Goal: Find specific page/section: Find specific page/section

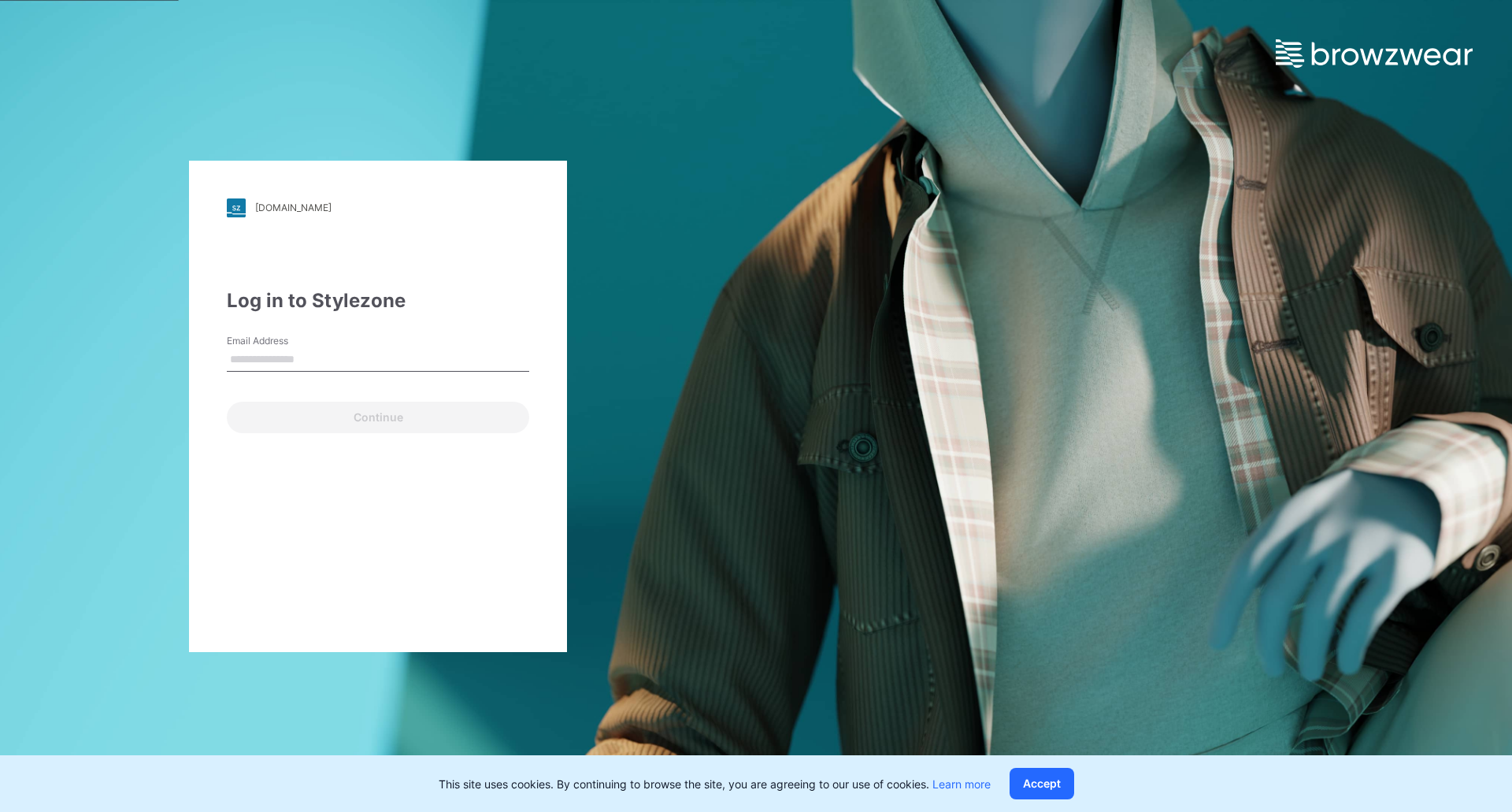
type input "**********"
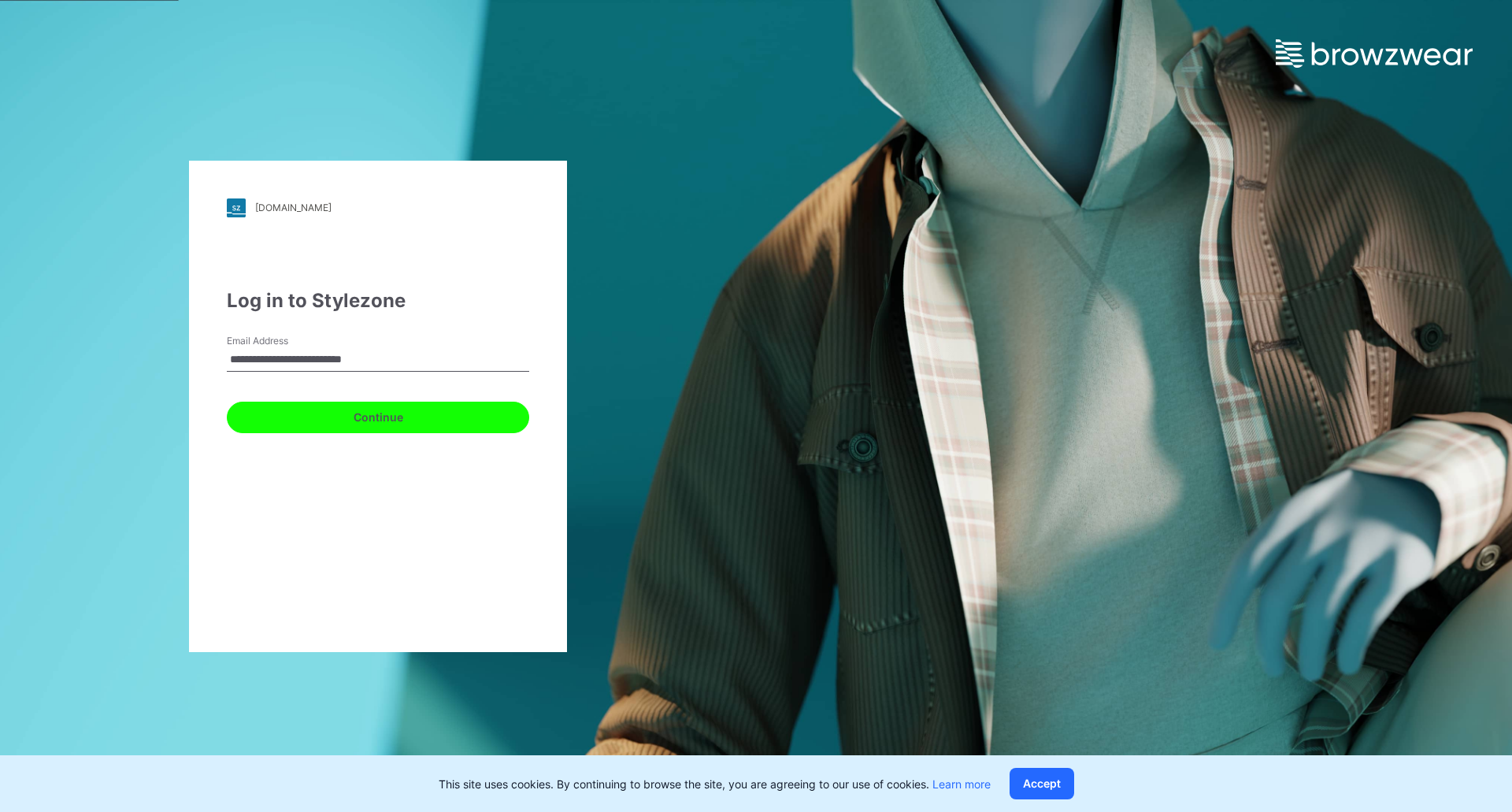
click at [353, 418] on button "Continue" at bounding box center [378, 417] width 302 height 31
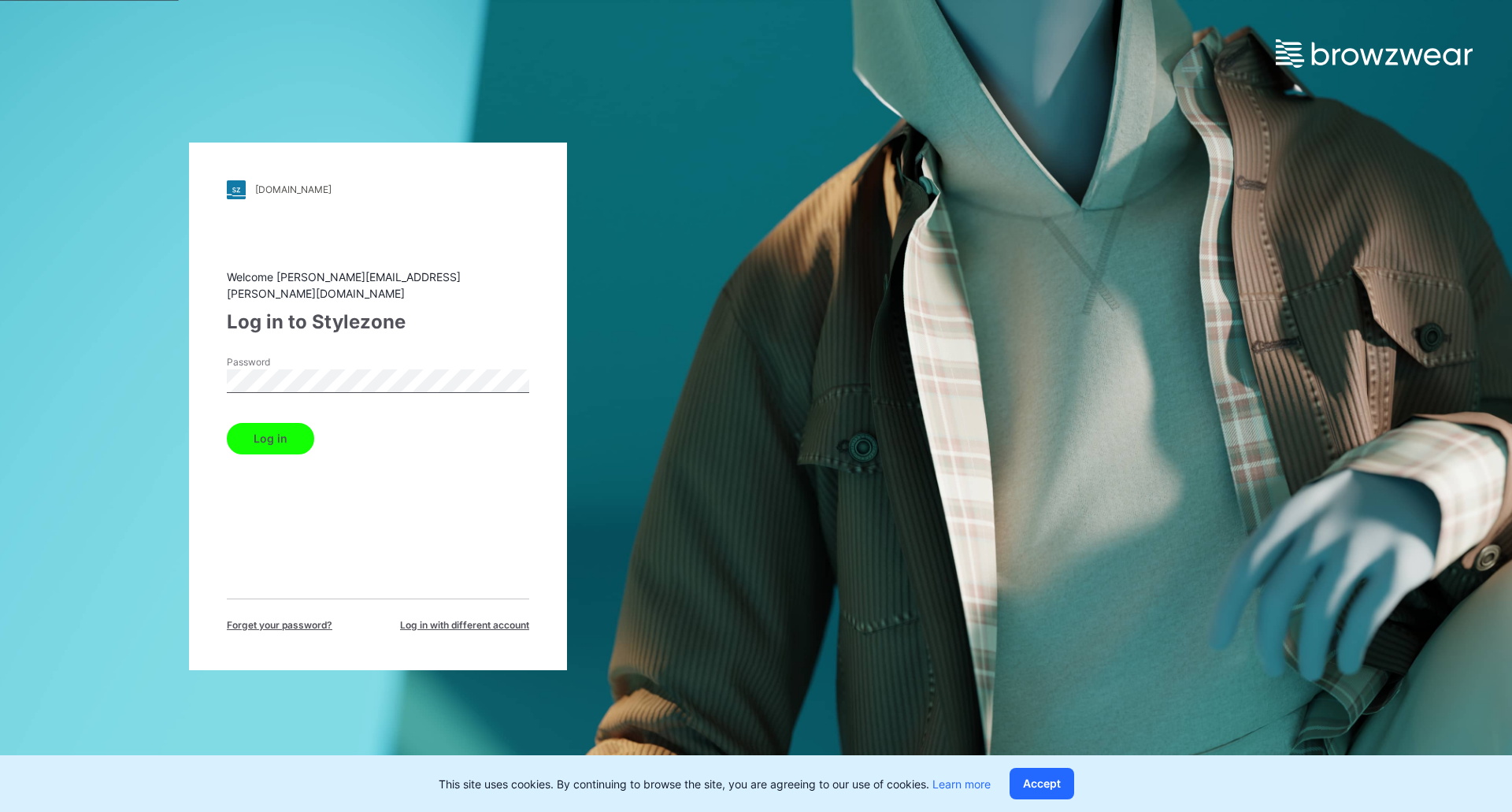
click at [251, 433] on button "Log in" at bounding box center [270, 438] width 87 height 31
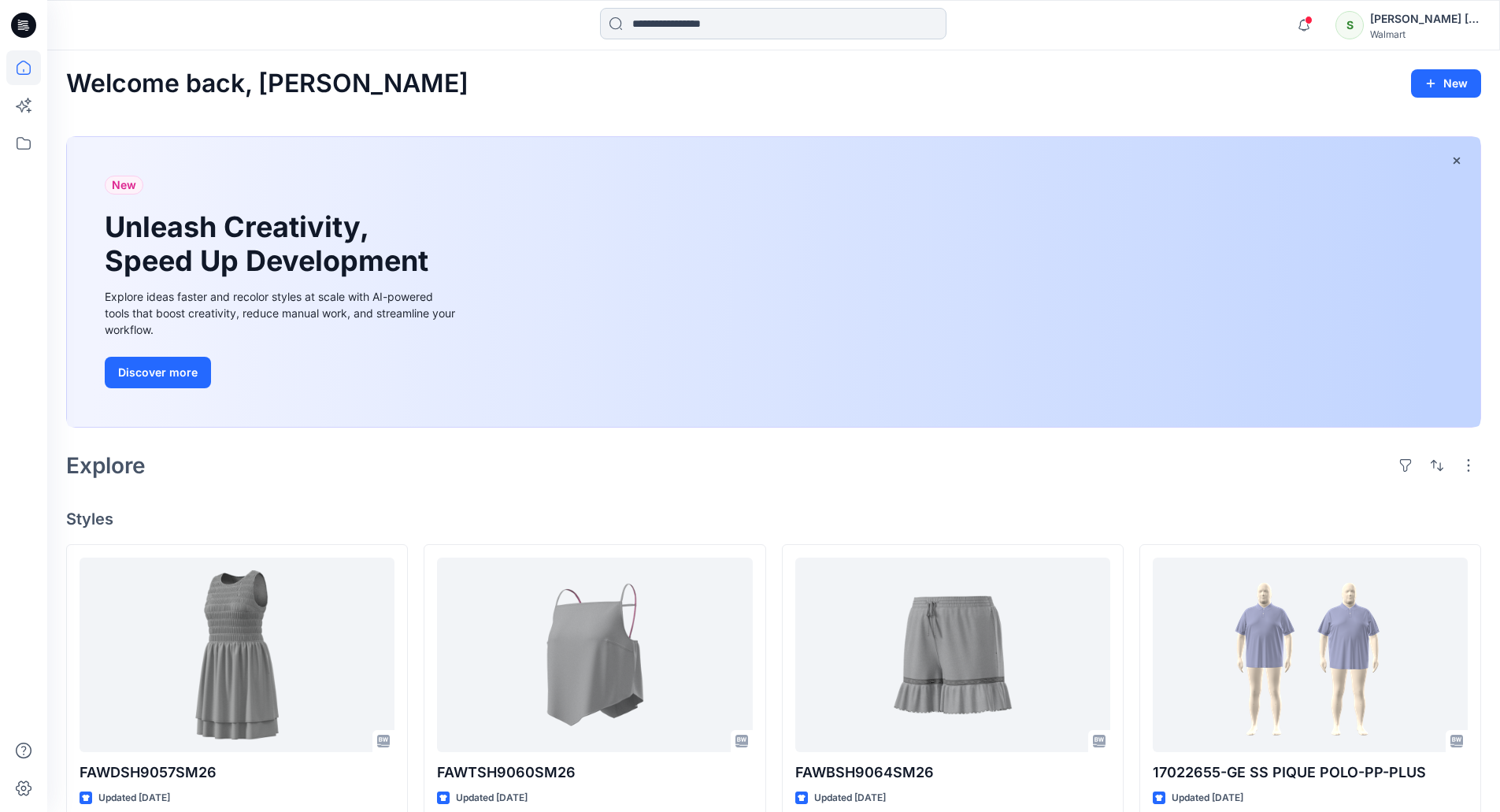
click at [782, 33] on input at bounding box center [773, 23] width 347 height 31
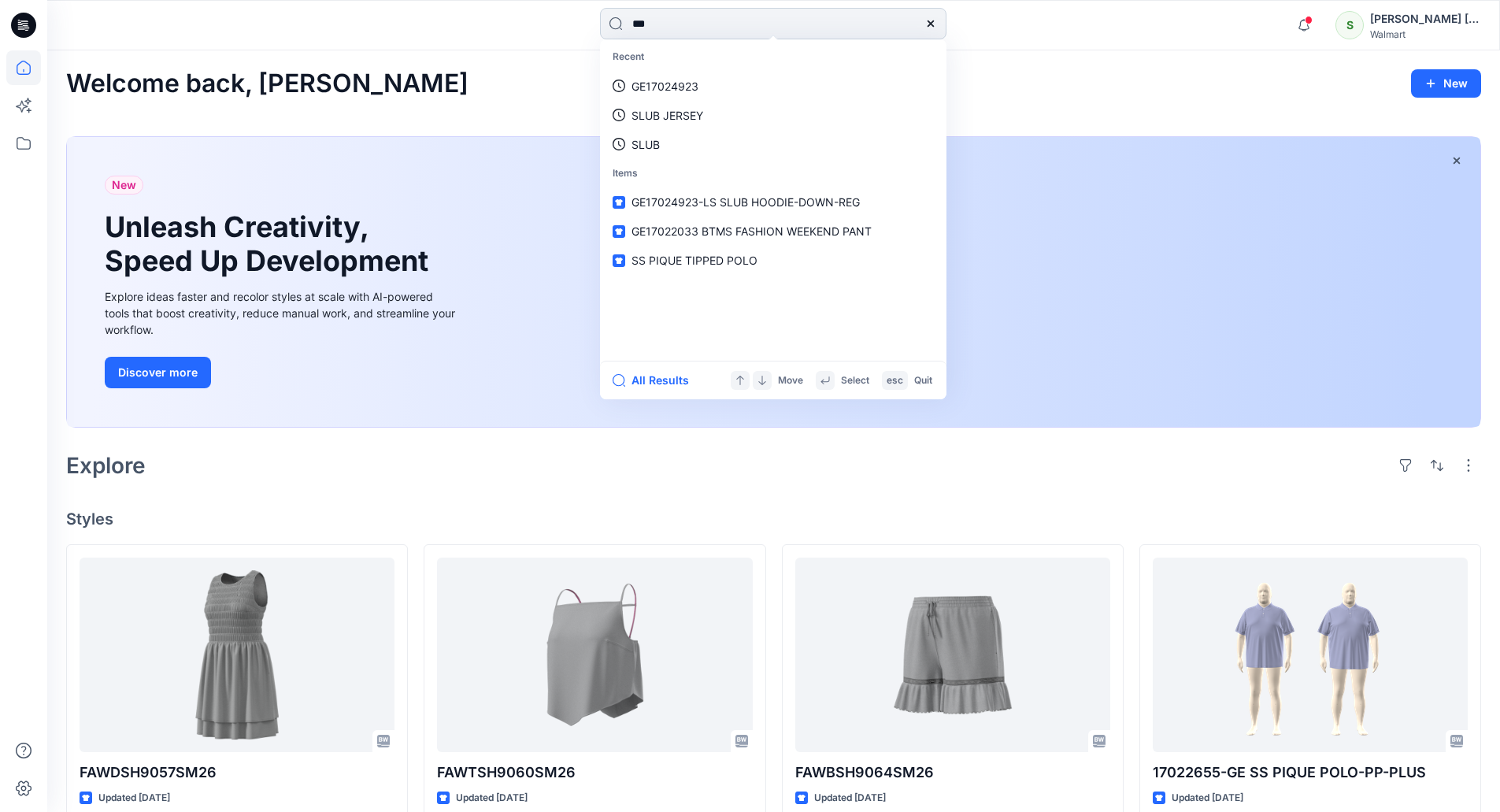
type input "****"
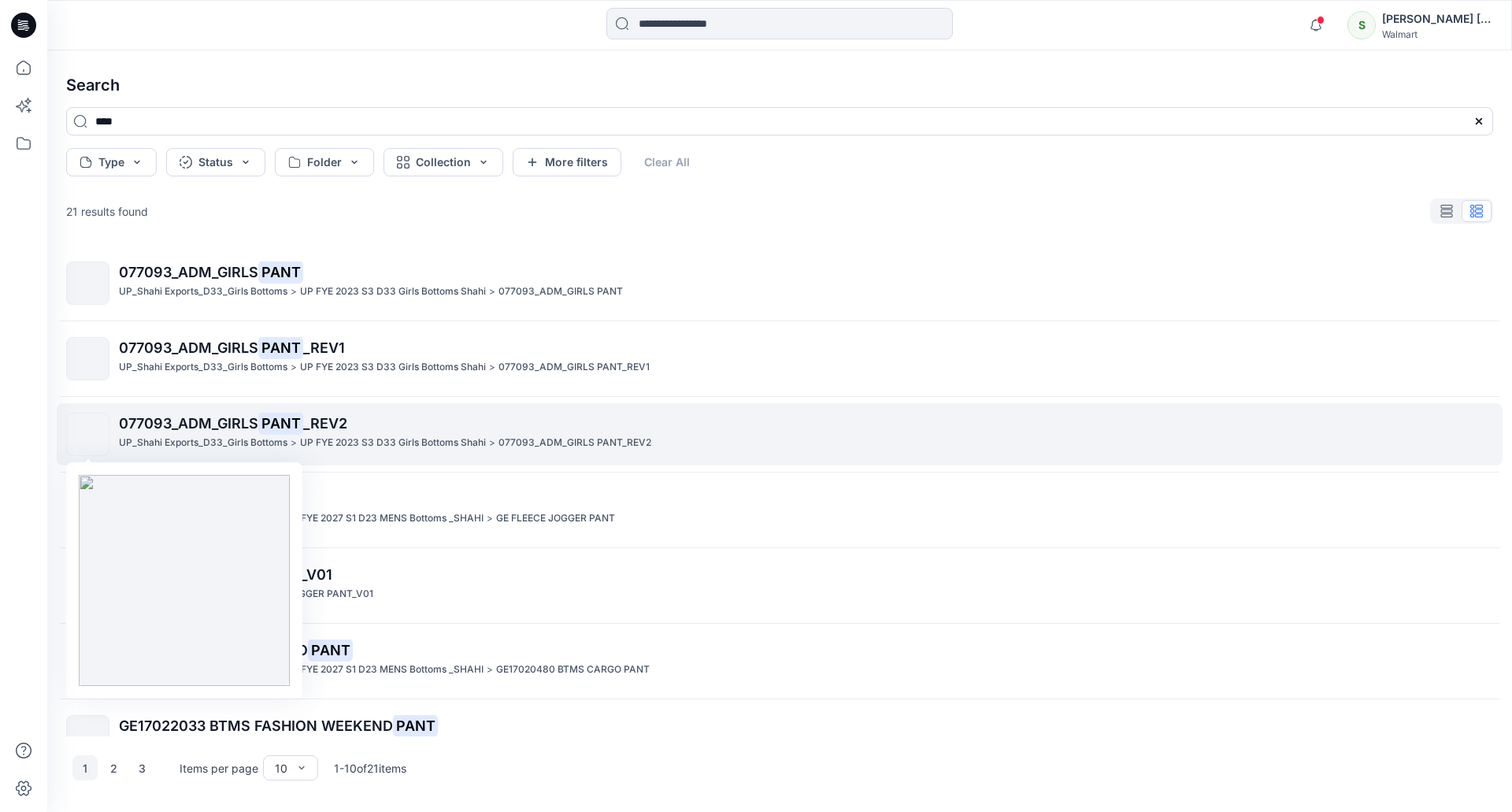
click at [88, 435] on img at bounding box center [88, 435] width 0 height 0
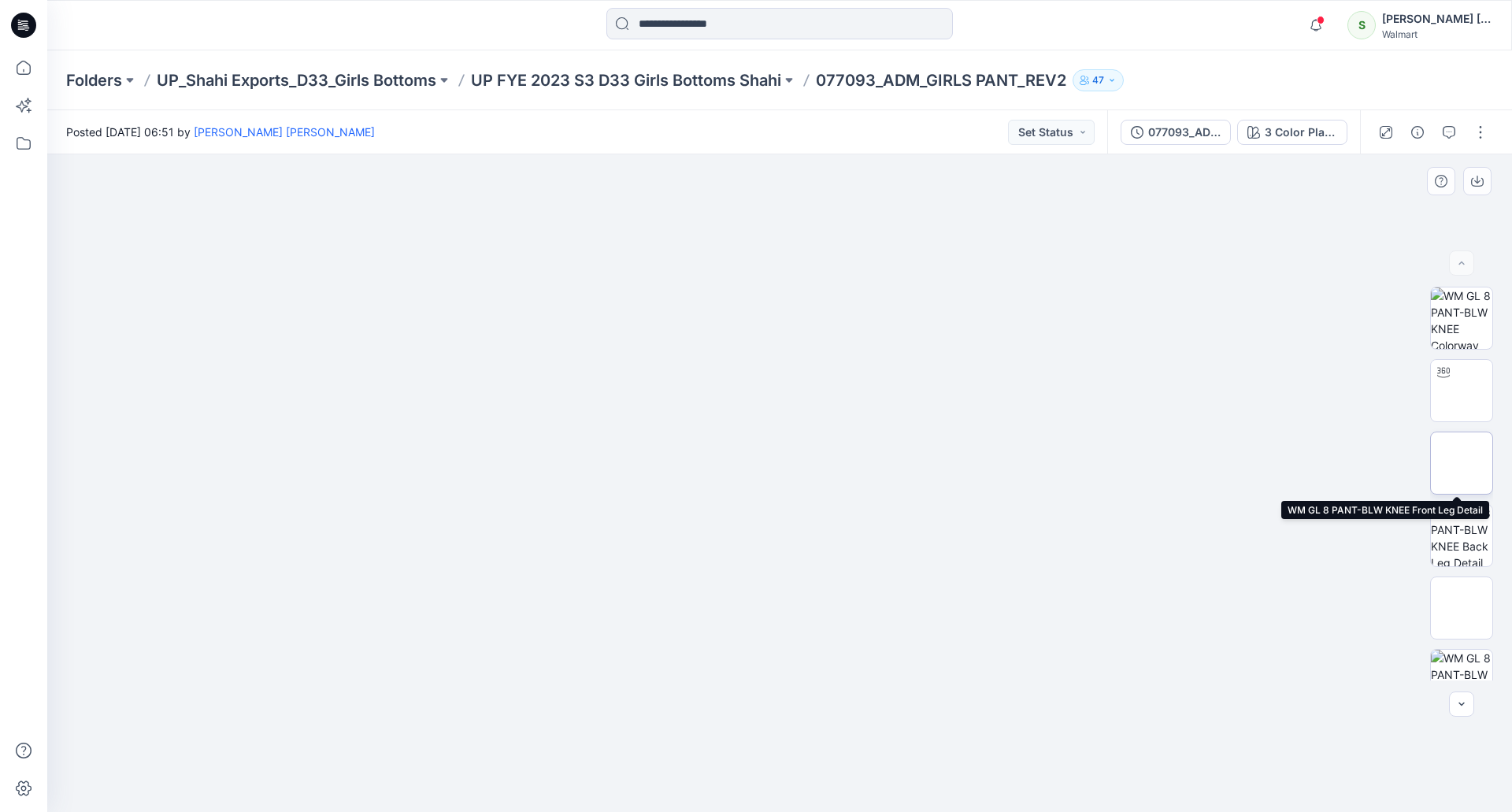
click at [1462, 463] on img at bounding box center [1462, 463] width 0 height 0
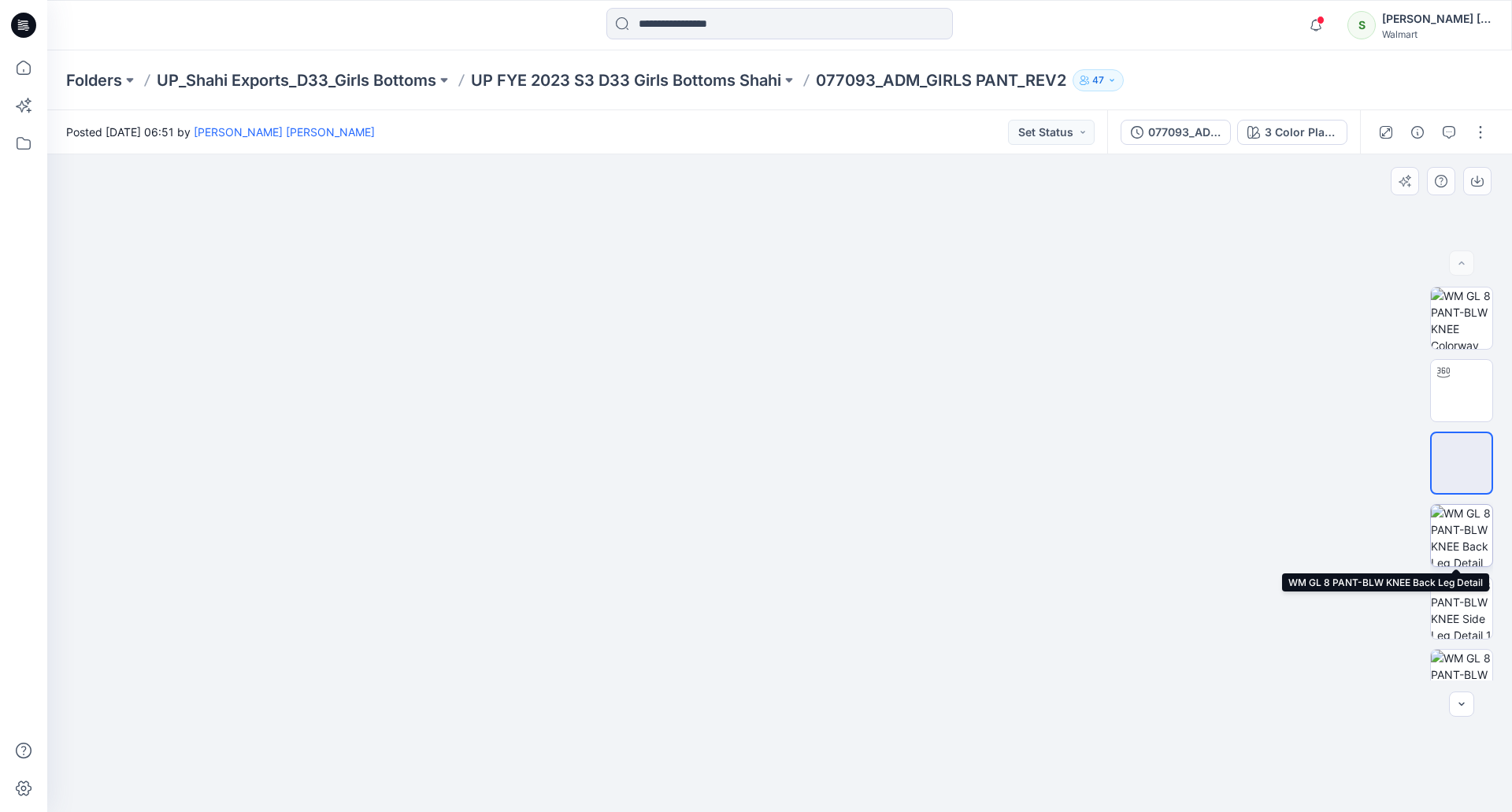
click at [1442, 527] on img at bounding box center [1461, 535] width 61 height 61
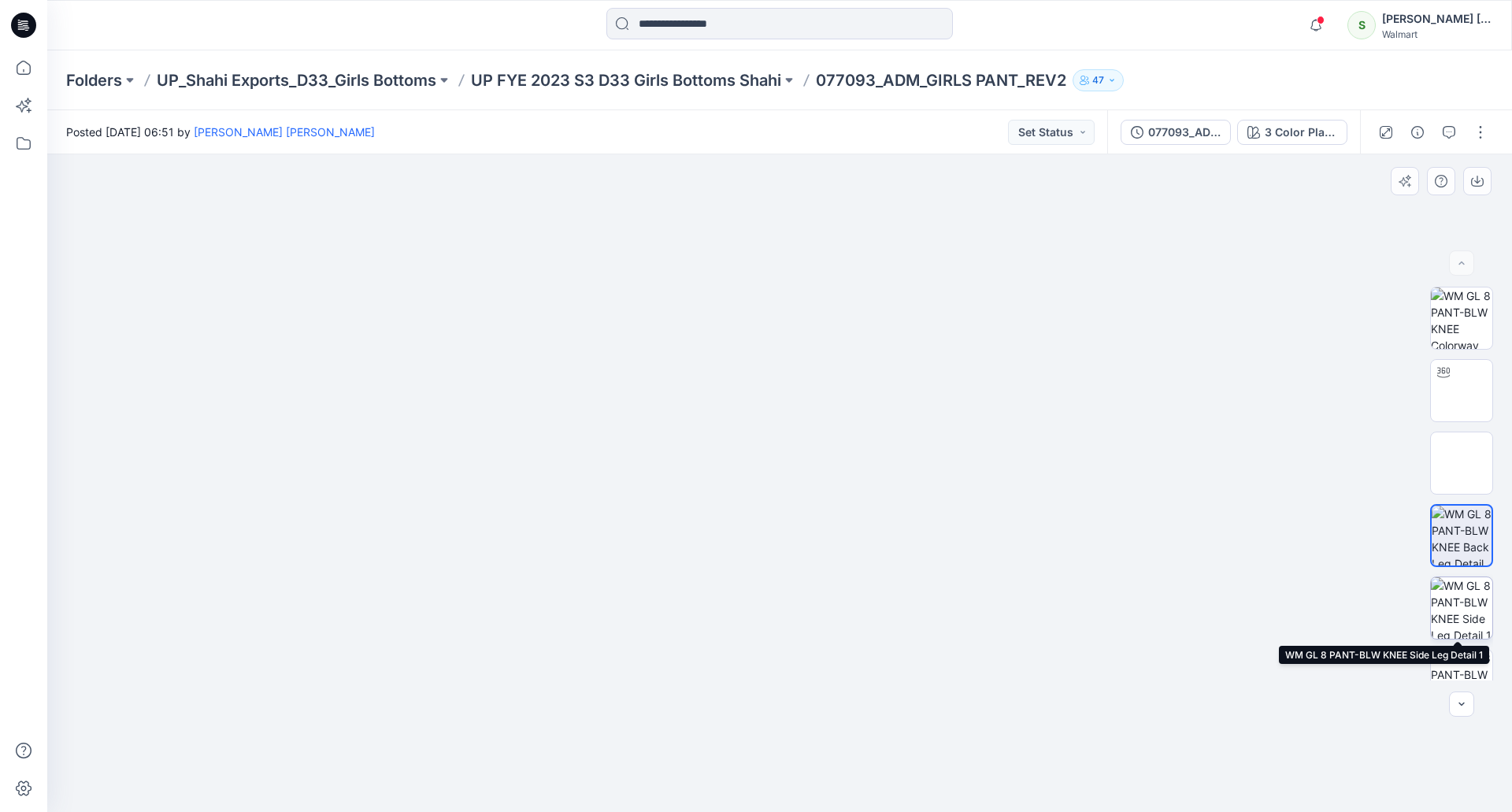
click at [1457, 600] on img at bounding box center [1461, 608] width 61 height 61
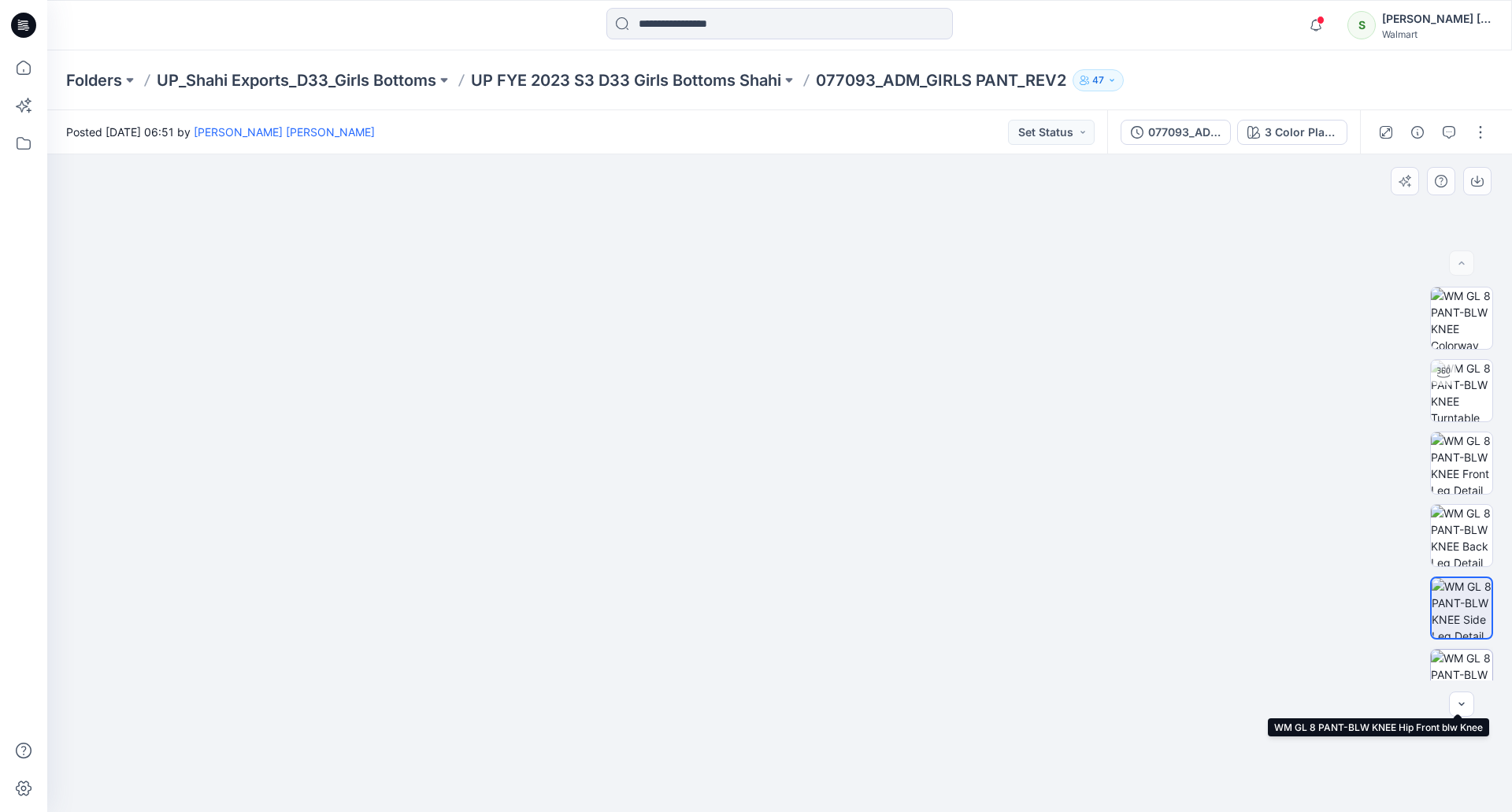
click at [1458, 663] on img at bounding box center [1461, 680] width 61 height 61
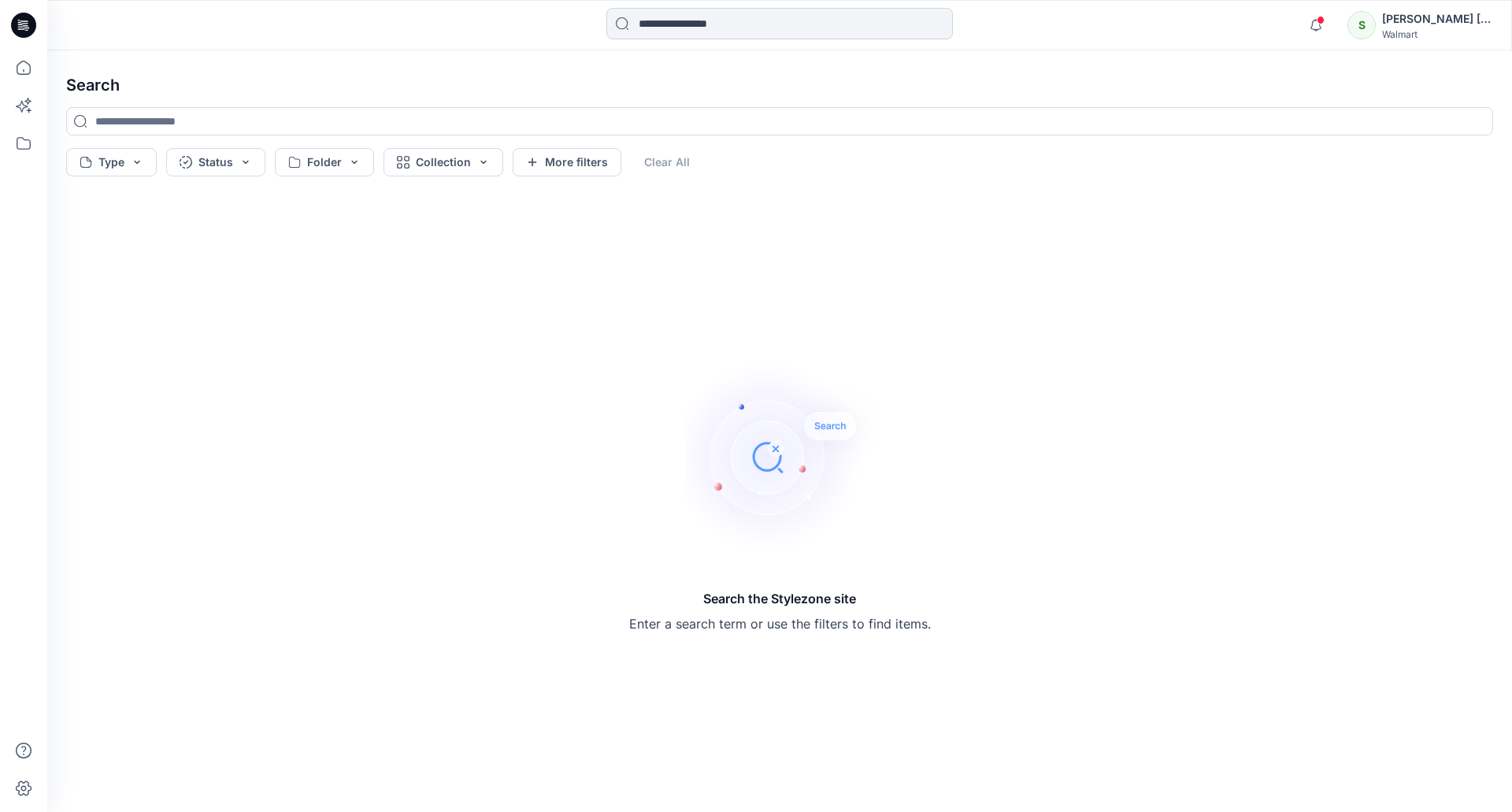
click at [736, 17] on input at bounding box center [780, 23] width 347 height 31
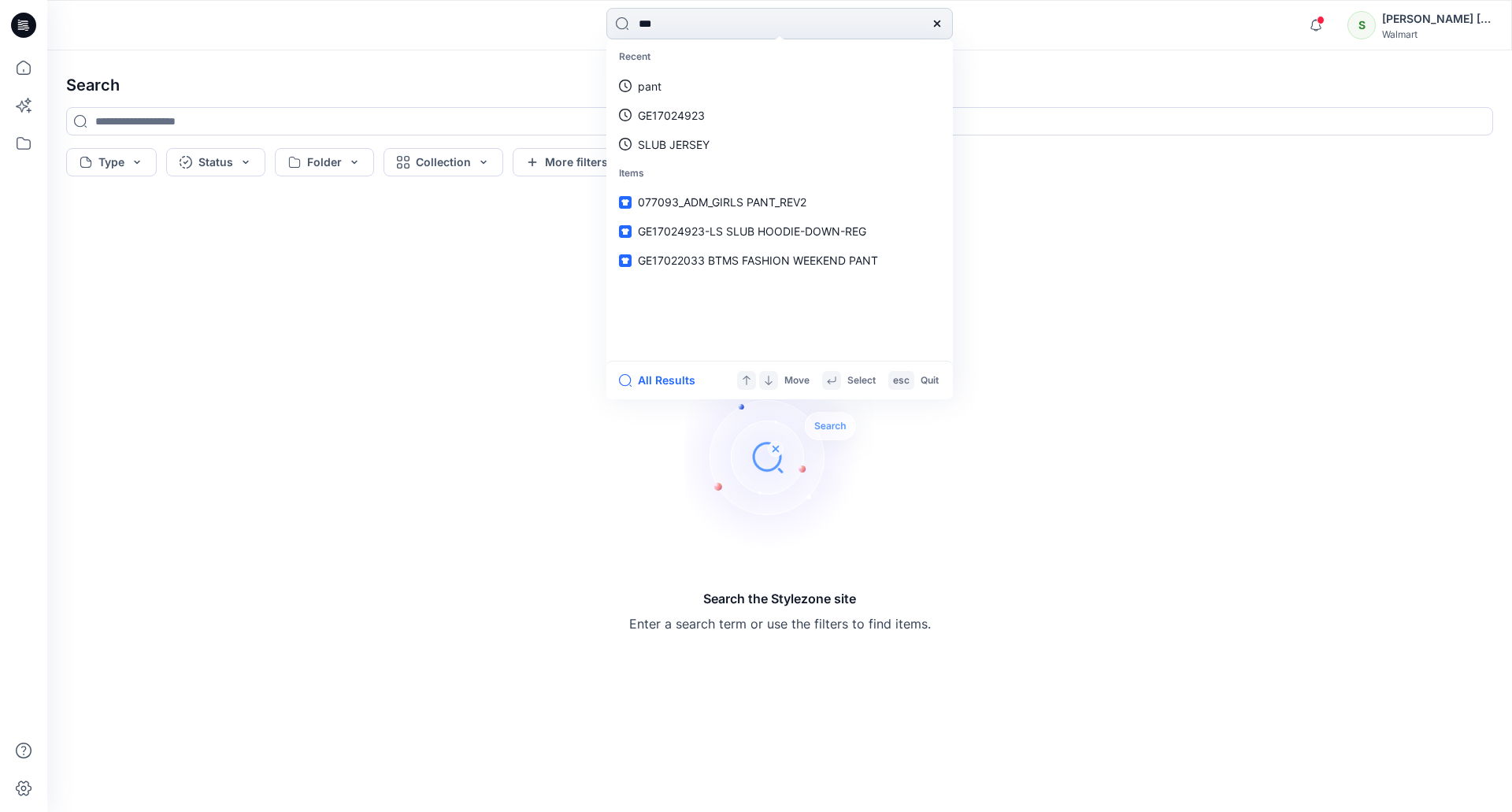
type input "****"
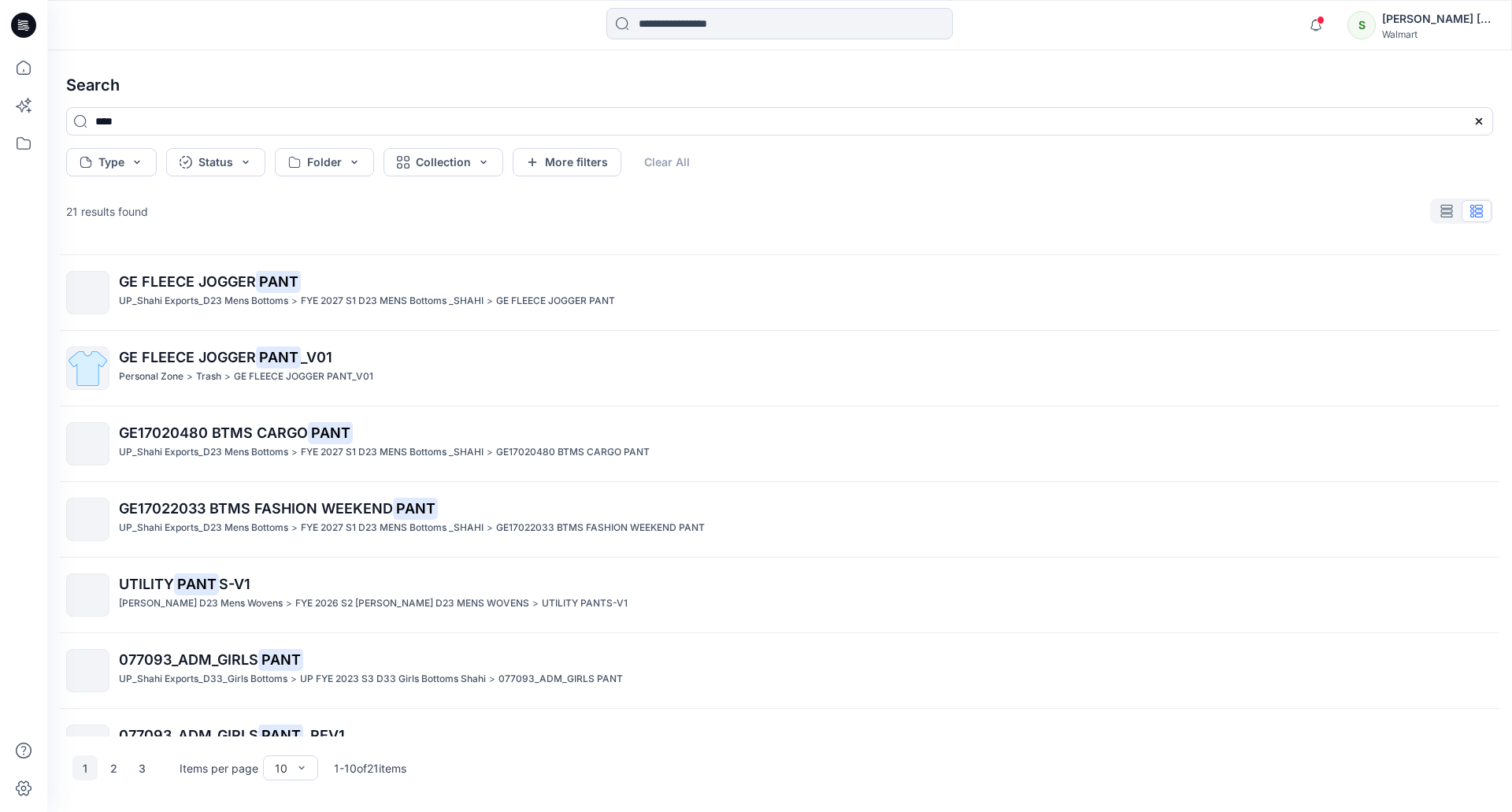
scroll to position [265, 0]
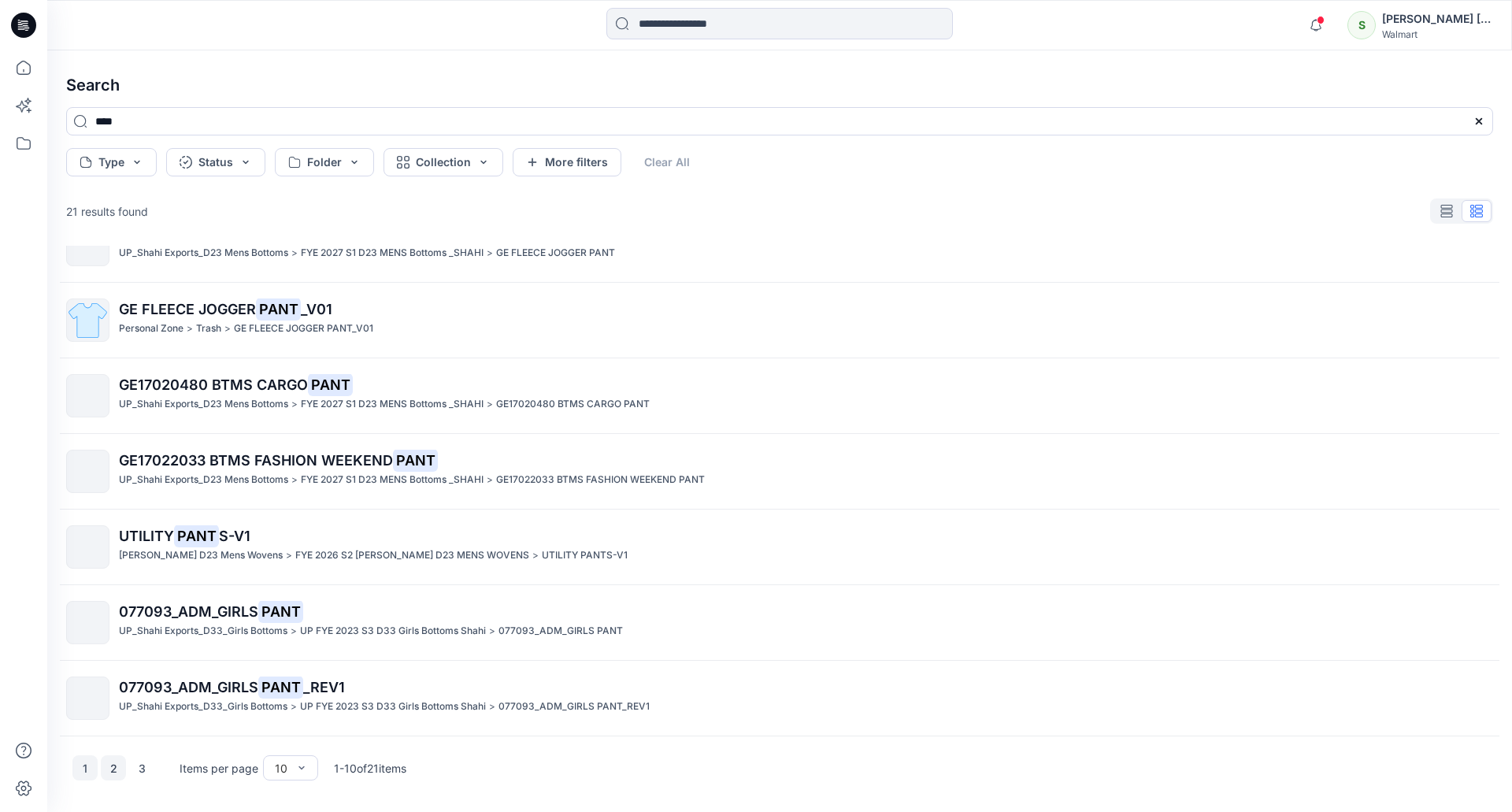
click at [109, 770] on button "2" at bounding box center [114, 768] width 25 height 25
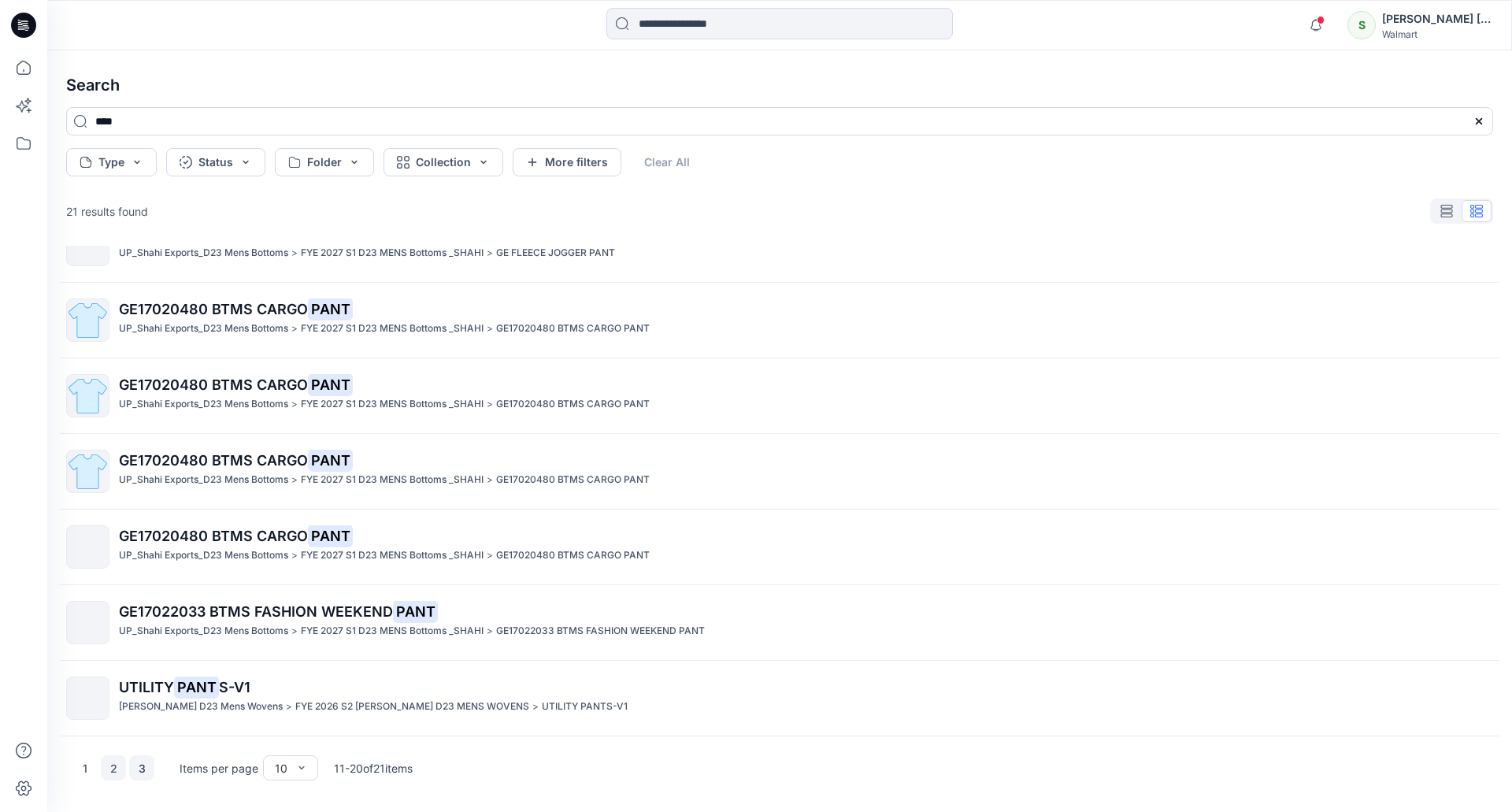
click at [129, 768] on button "3" at bounding box center [142, 768] width 25 height 25
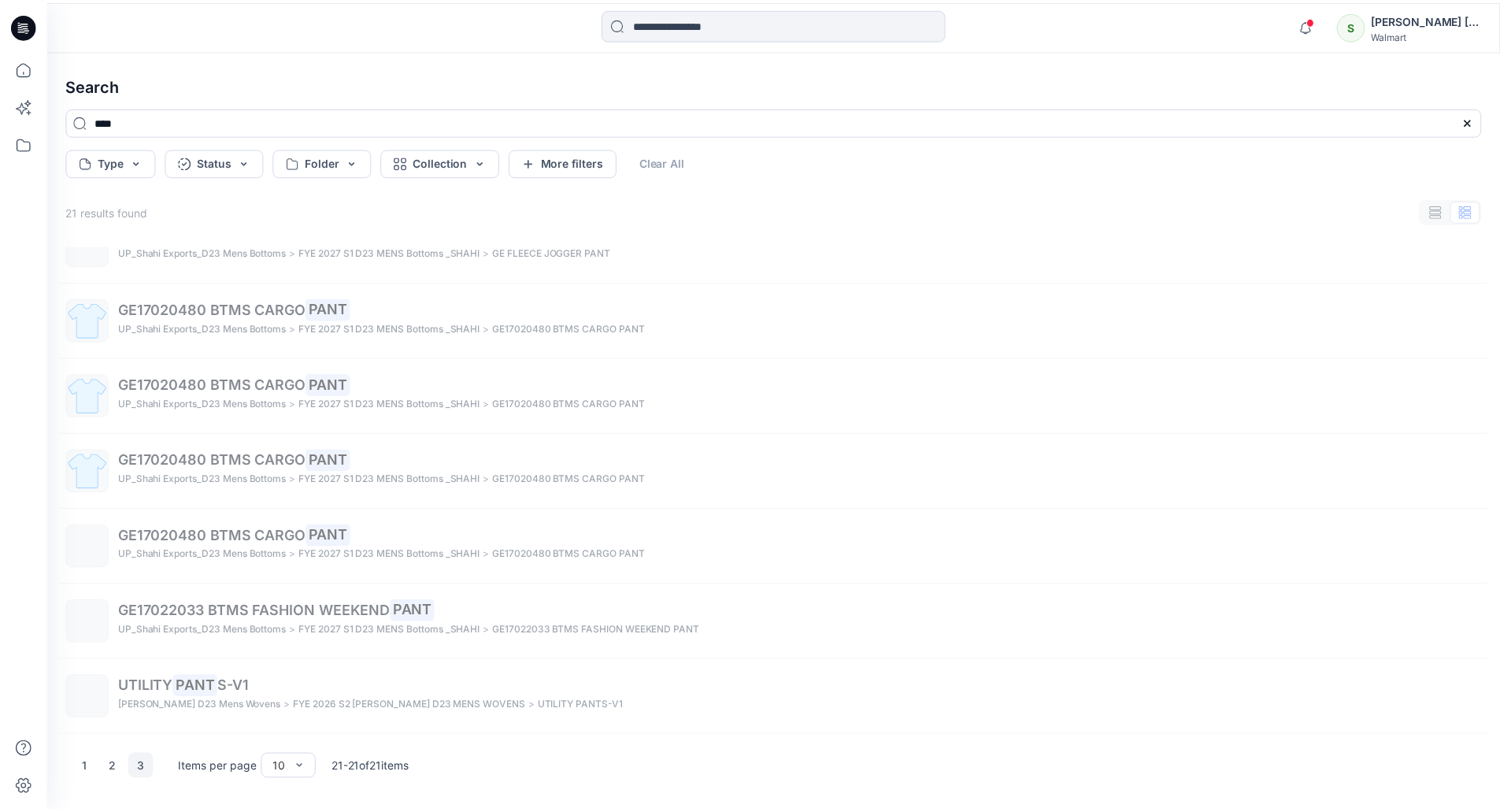
scroll to position [0, 0]
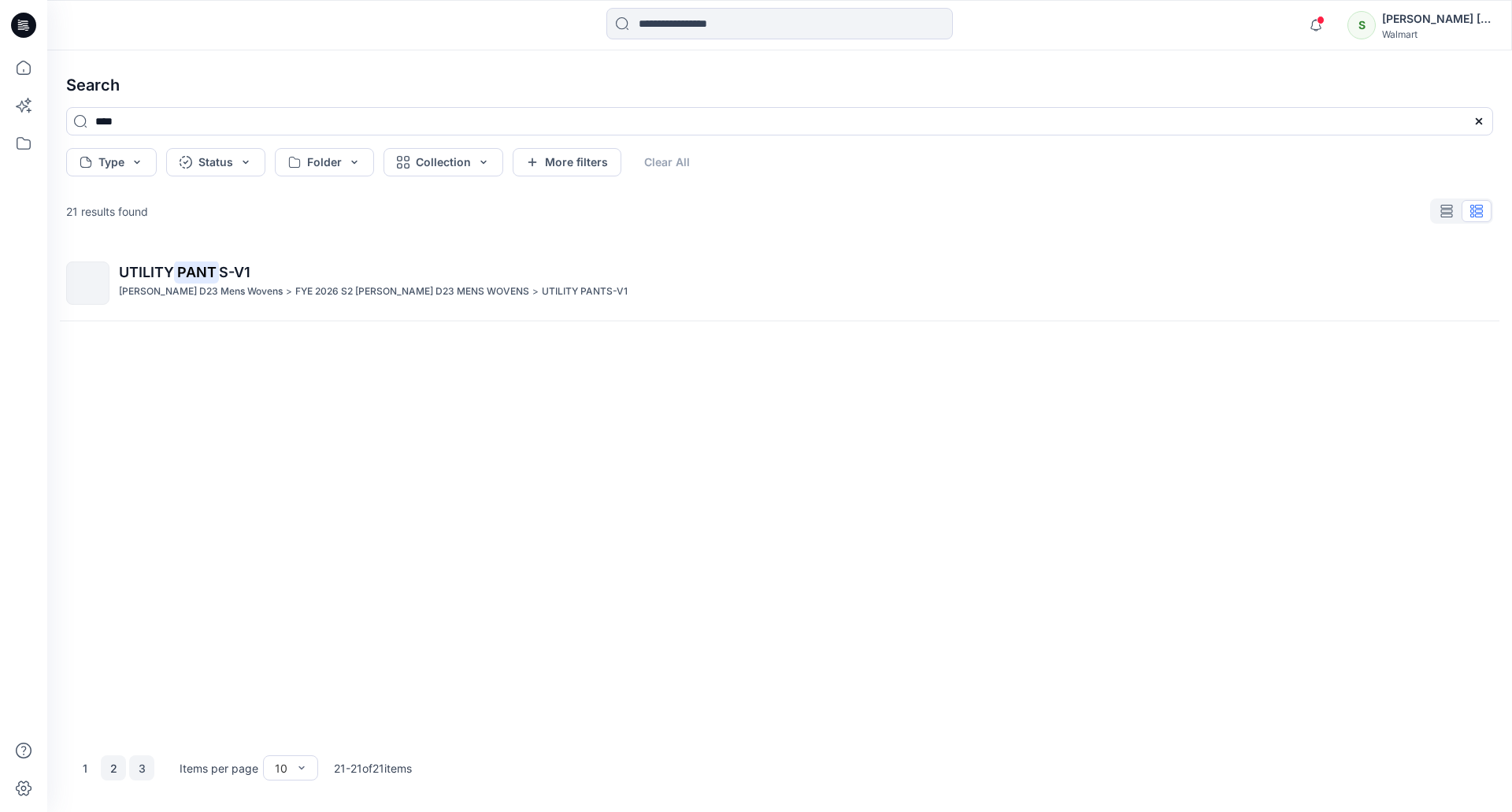
click at [103, 771] on button "2" at bounding box center [114, 768] width 25 height 25
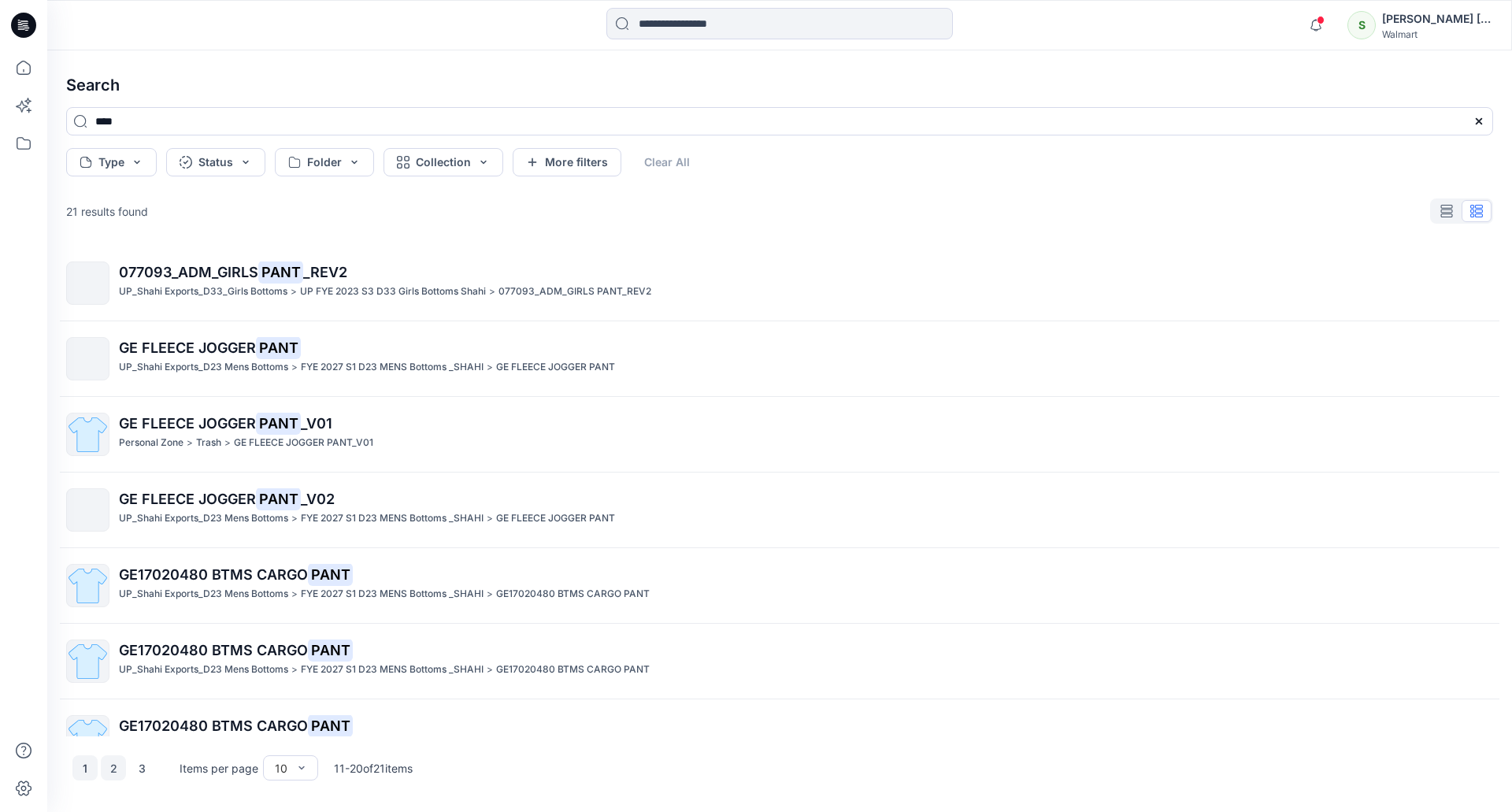
click at [80, 772] on button "1" at bounding box center [85, 768] width 25 height 25
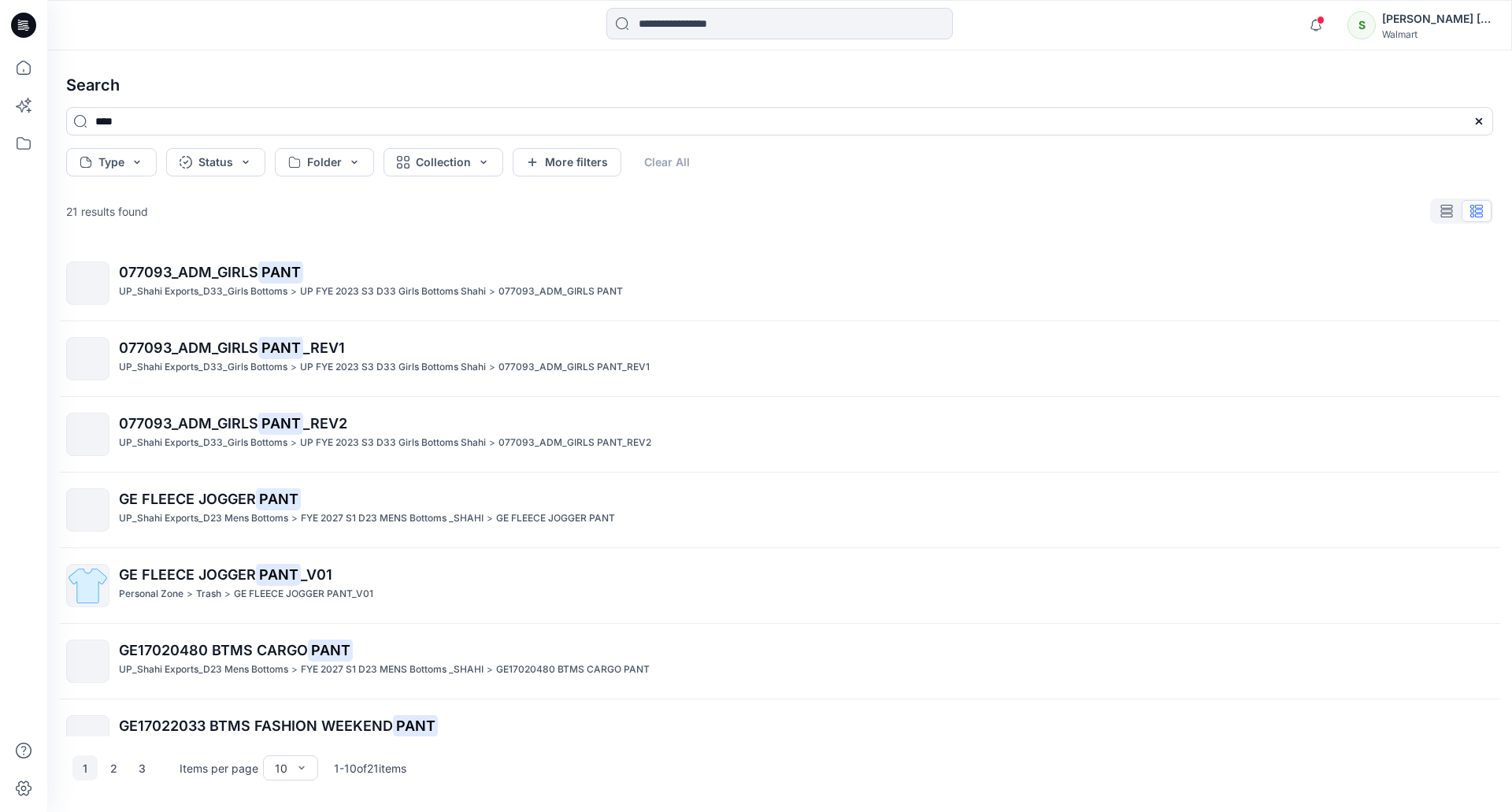
click at [1375, 29] on div "S​" at bounding box center [1361, 25] width 28 height 28
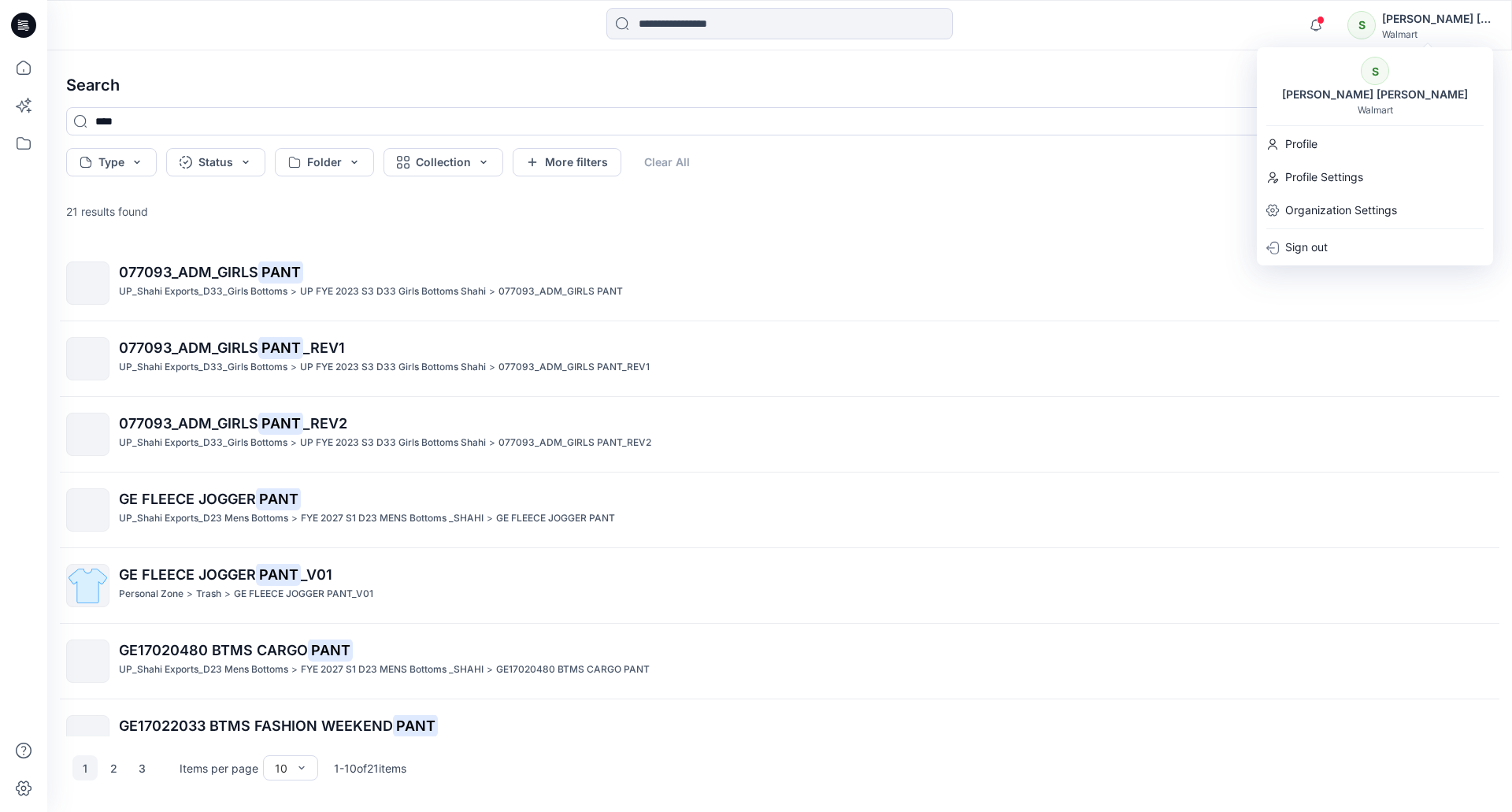
click at [30, 25] on icon at bounding box center [24, 25] width 25 height 25
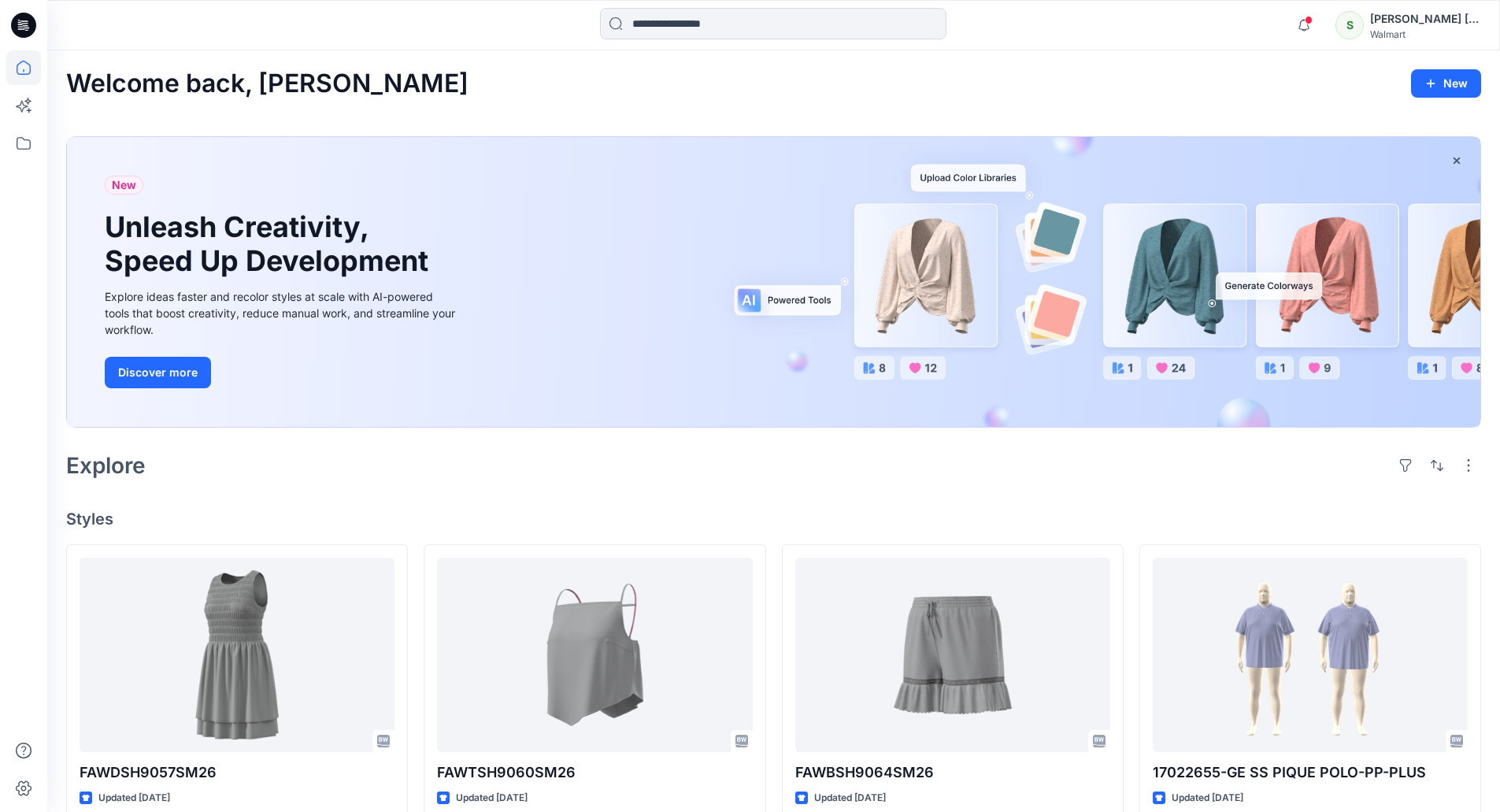
click at [30, 25] on icon at bounding box center [24, 25] width 25 height 25
click at [20, 66] on icon at bounding box center [23, 67] width 35 height 35
click at [20, 140] on icon at bounding box center [23, 143] width 35 height 35
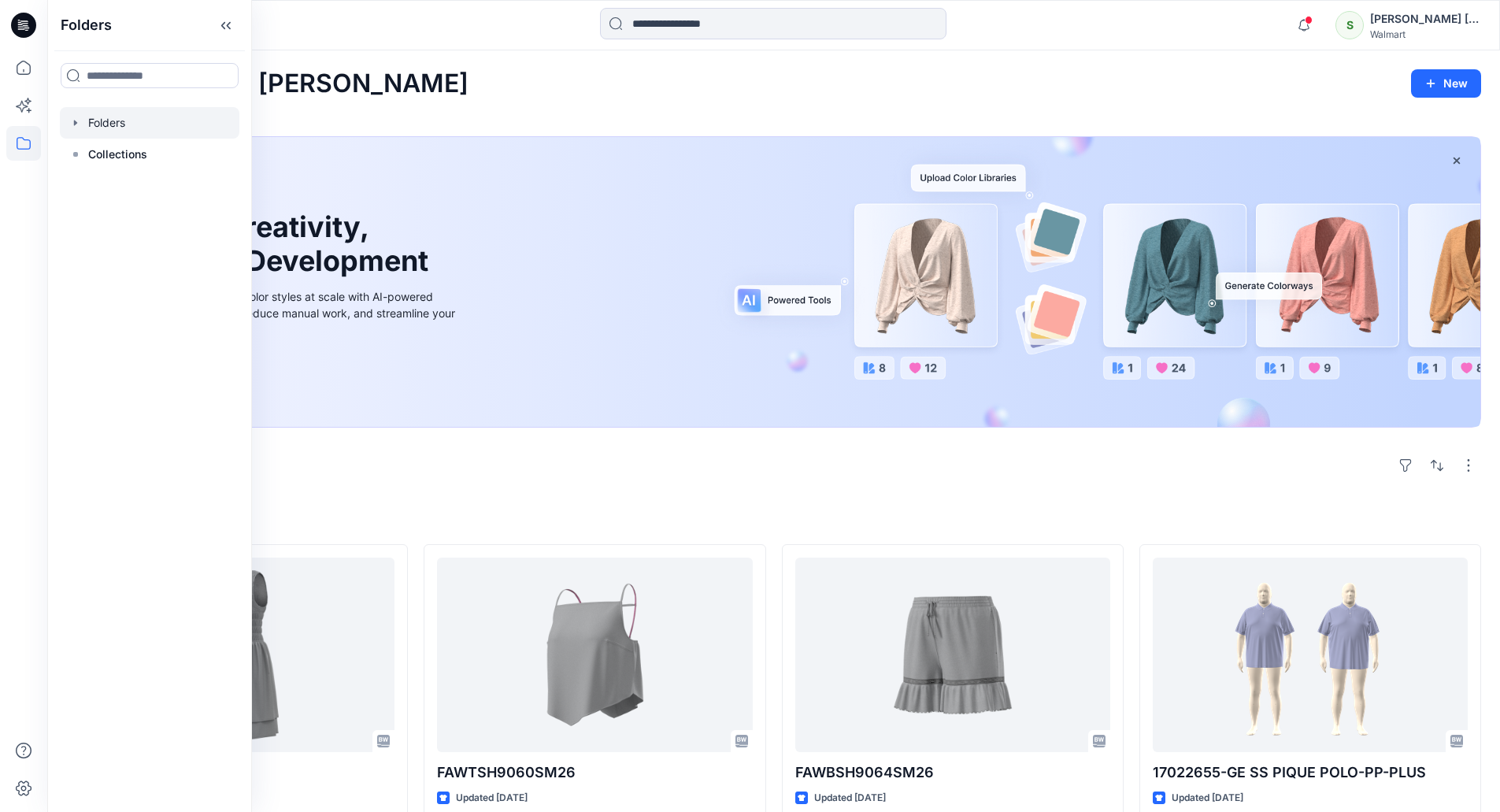
click at [142, 125] on div at bounding box center [149, 122] width 179 height 31
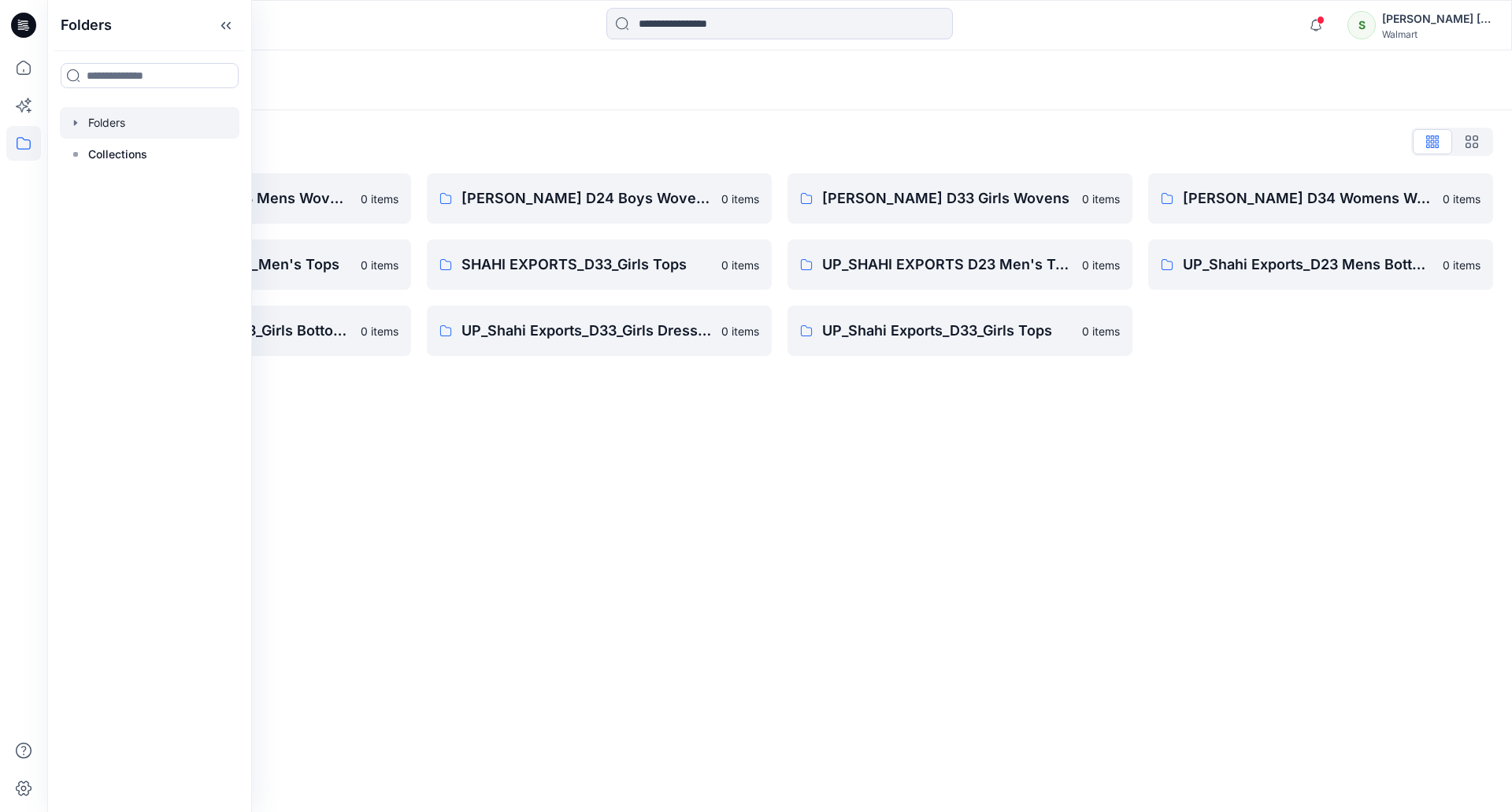
click at [875, 545] on div "Folders Folders List [PERSON_NAME] D23 Mens Wovens 0 items SHAHI EXPORTS_D23_Me…" at bounding box center [780, 431] width 1464 height 761
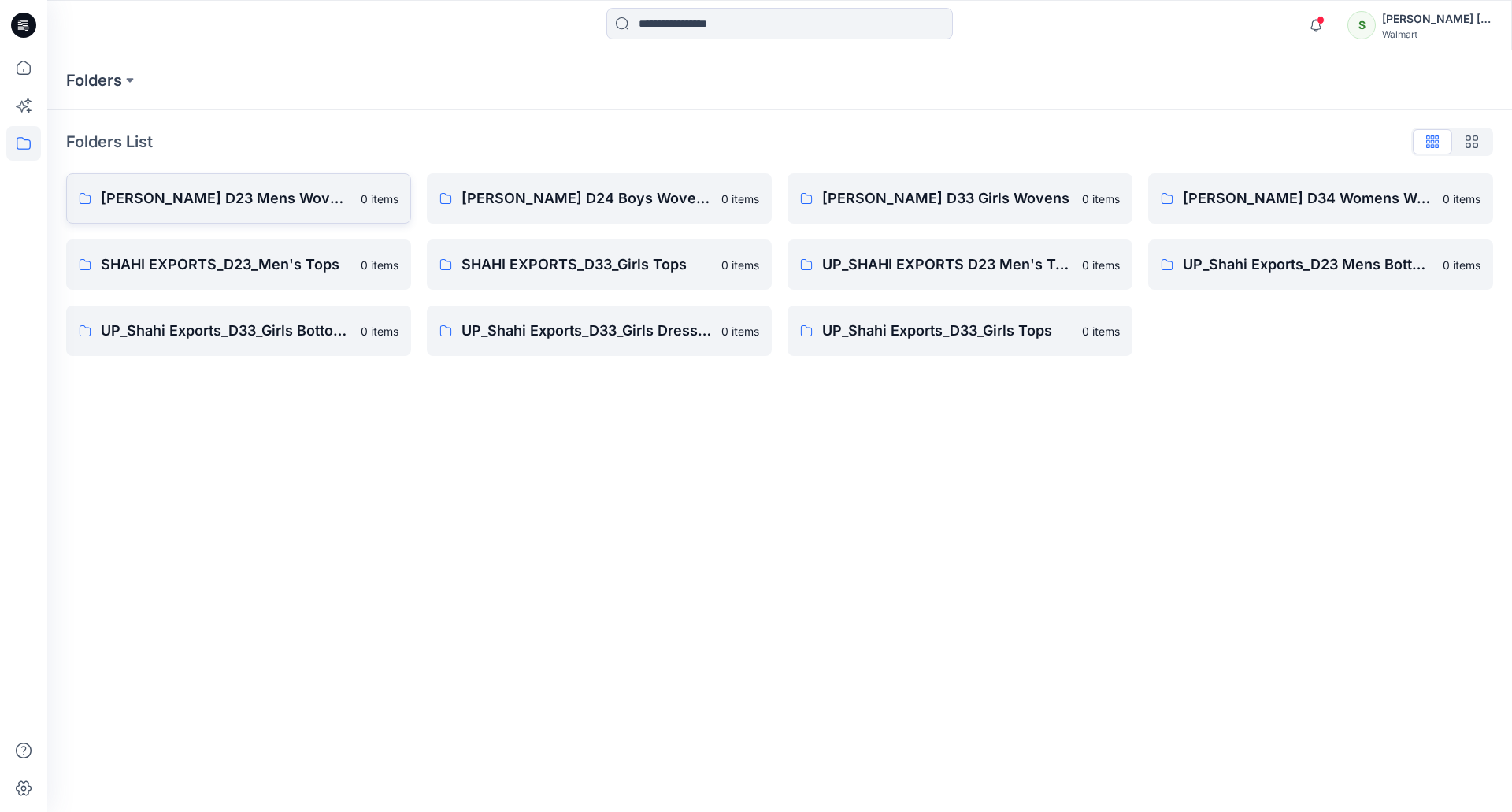
click at [274, 203] on p "[PERSON_NAME] D23 Mens Wovens" at bounding box center [226, 199] width 251 height 22
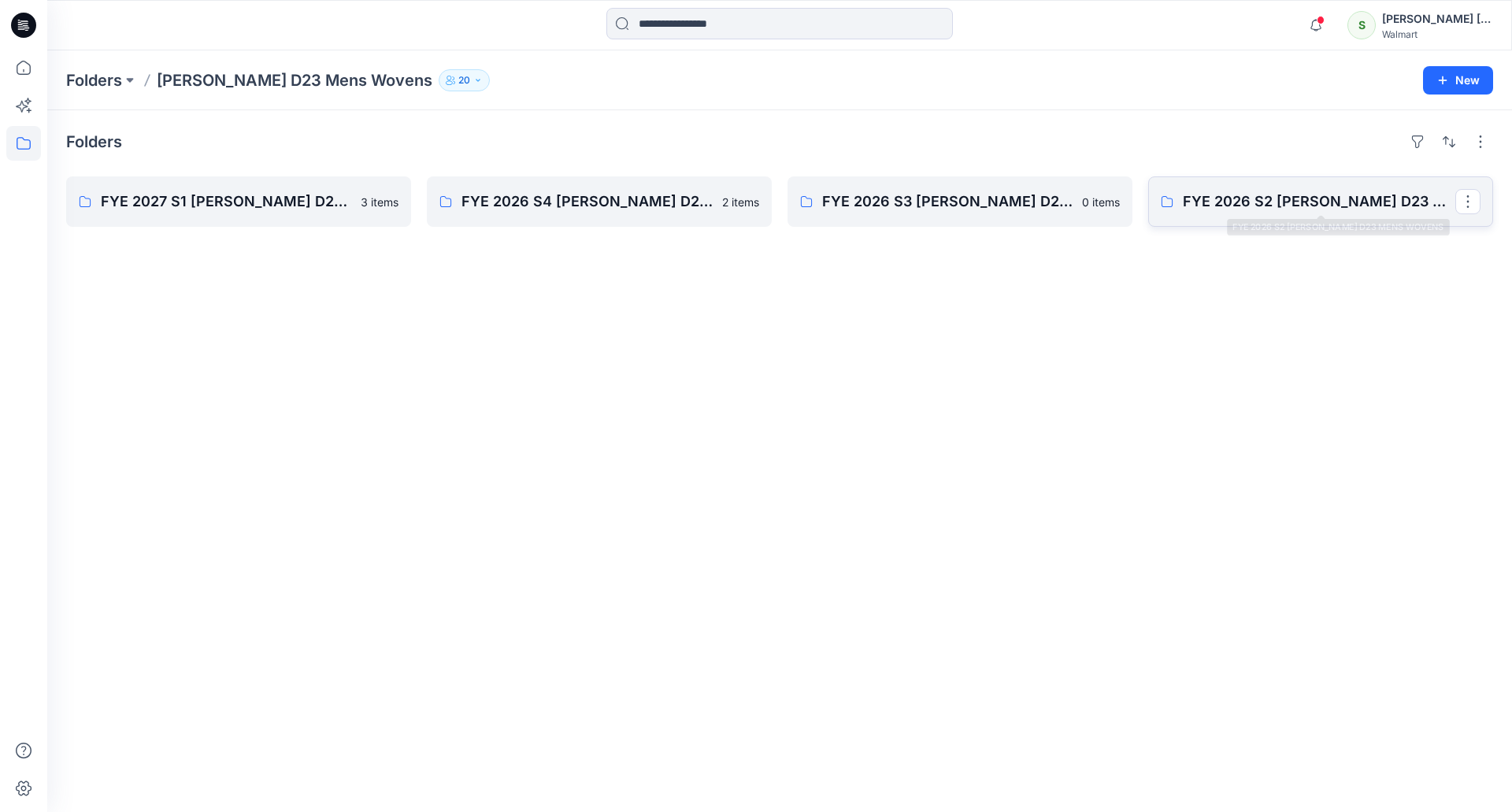
click at [1252, 189] on link "FYE 2026 S2 [PERSON_NAME] D23 MENS WOVENS" at bounding box center [1321, 201] width 345 height 50
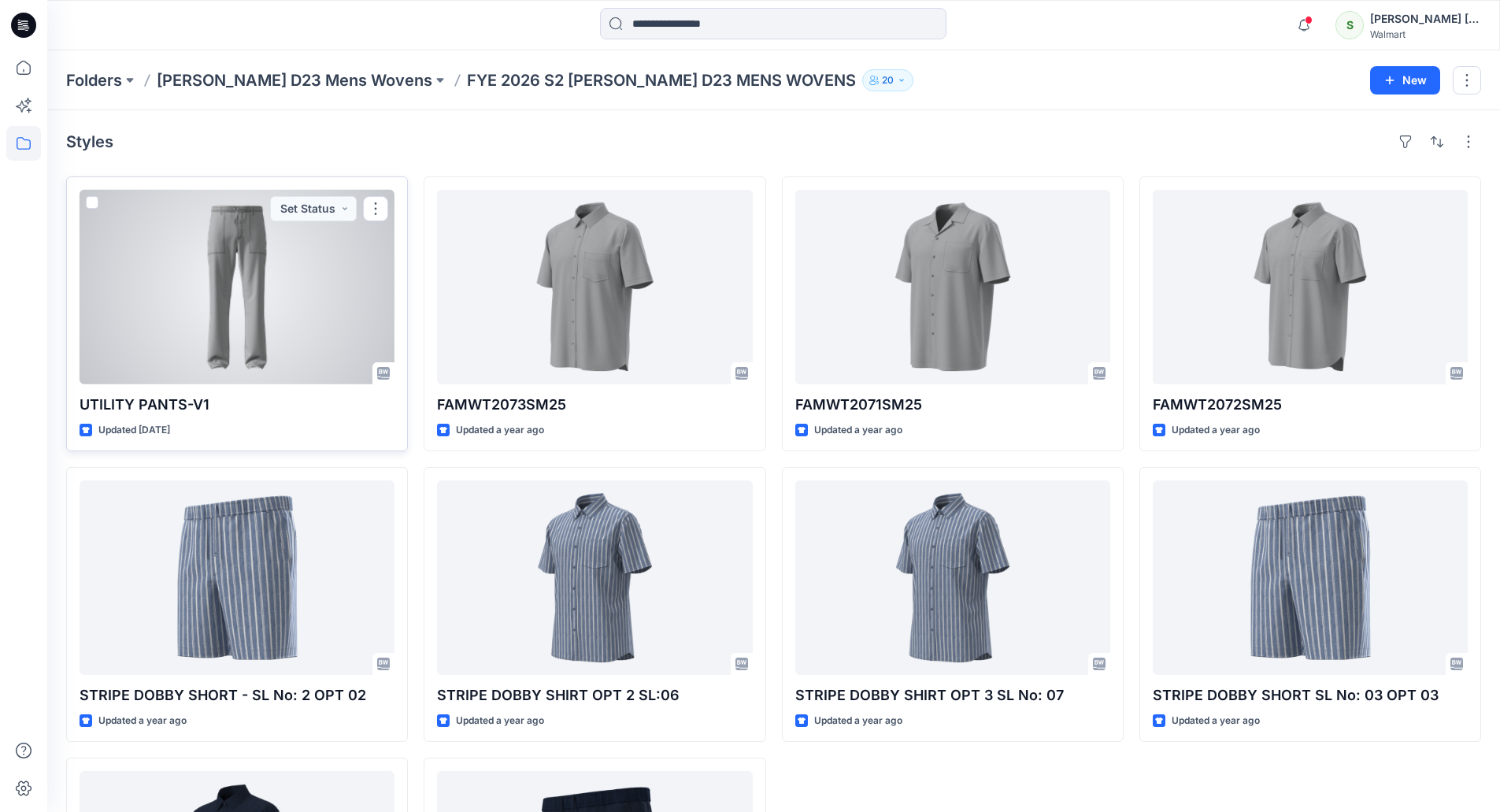
click at [198, 292] on div at bounding box center [237, 286] width 315 height 195
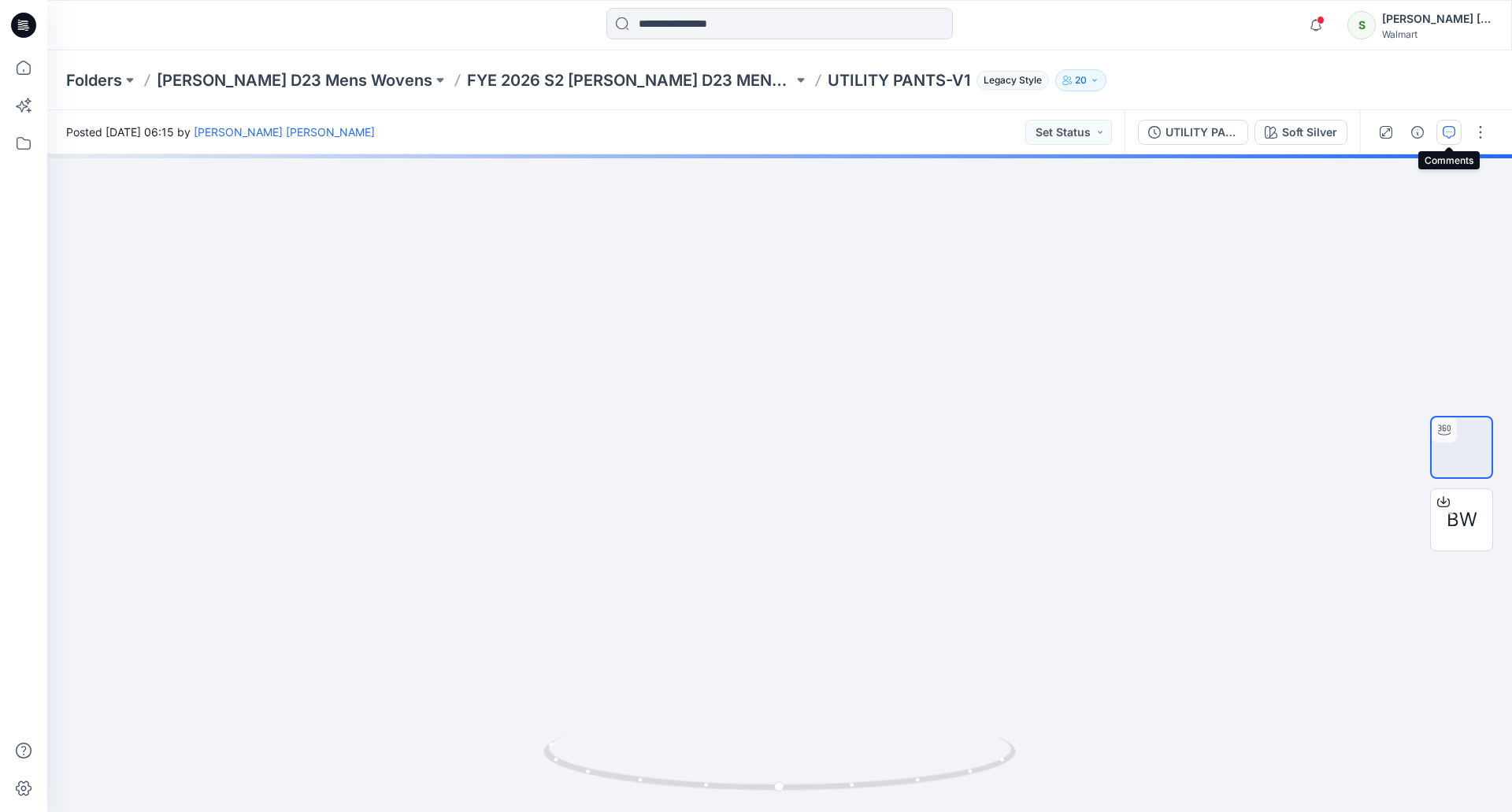
click at [1447, 134] on icon "button" at bounding box center [1448, 132] width 13 height 13
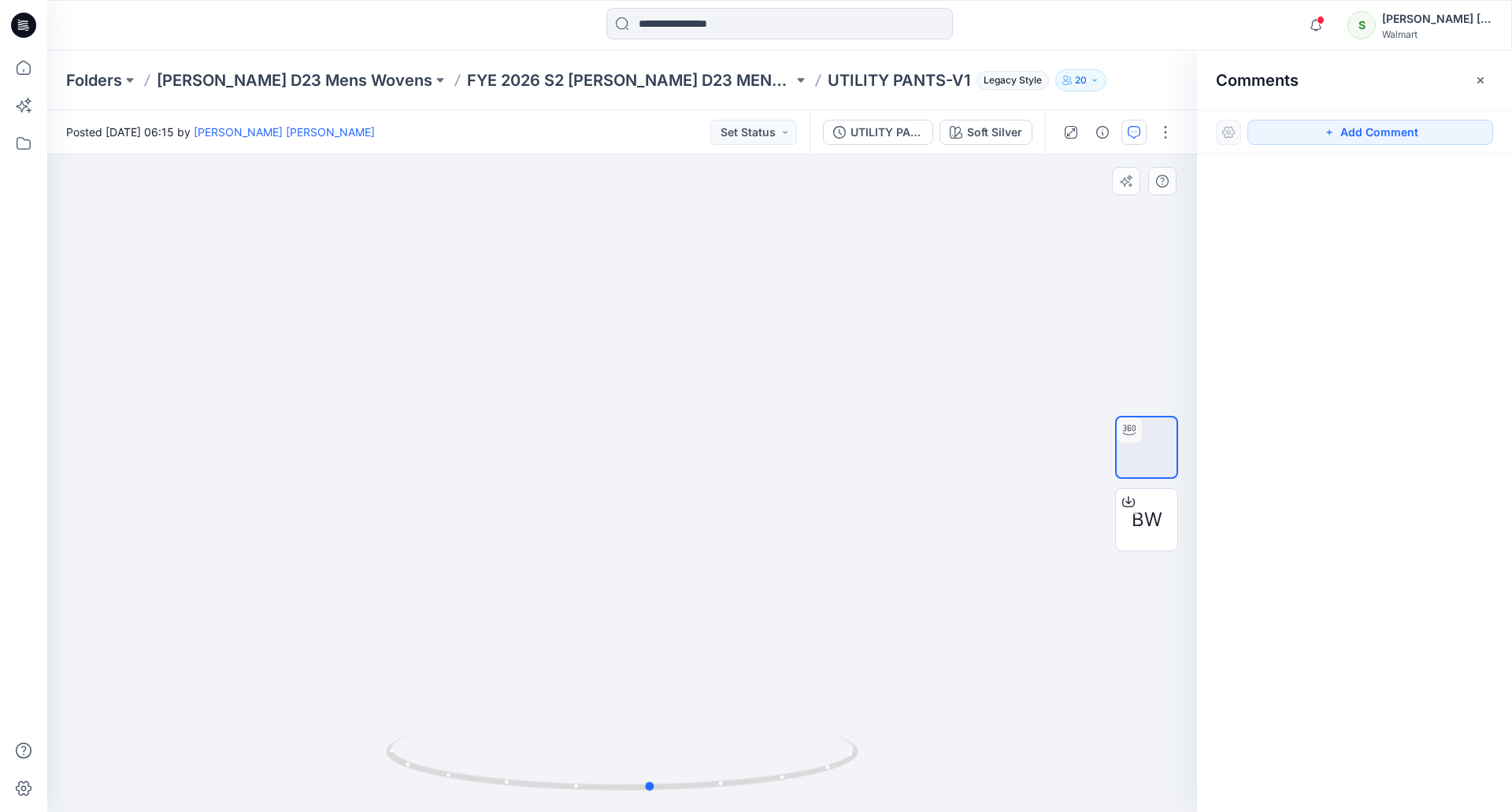
drag, startPoint x: 829, startPoint y: 376, endPoint x: 386, endPoint y: 414, distance: 444.6
drag, startPoint x: 386, startPoint y: 414, endPoint x: 22, endPoint y: 25, distance: 532.7
click at [22, 25] on icon at bounding box center [24, 25] width 25 height 25
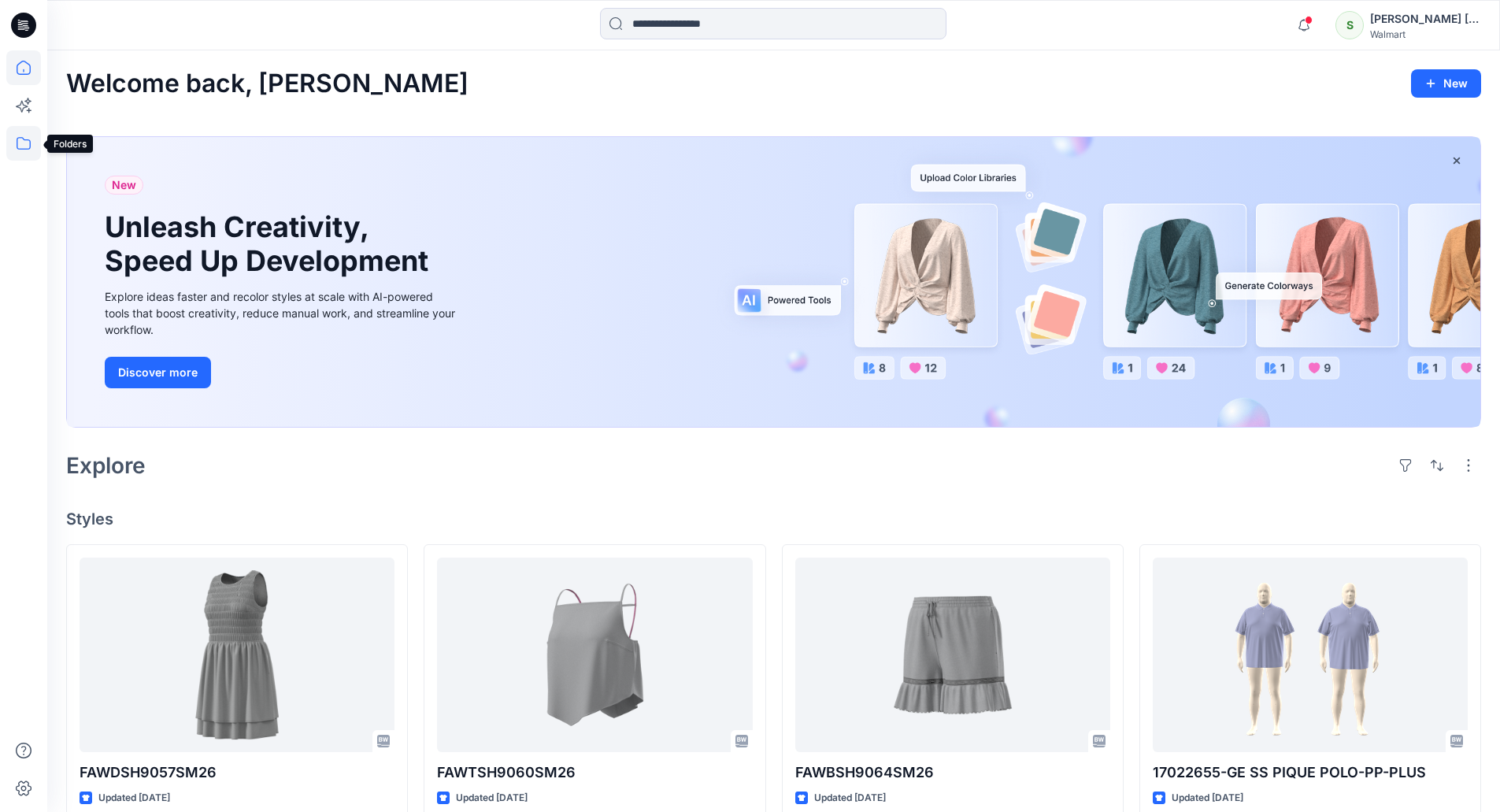
click at [24, 146] on icon at bounding box center [23, 143] width 35 height 35
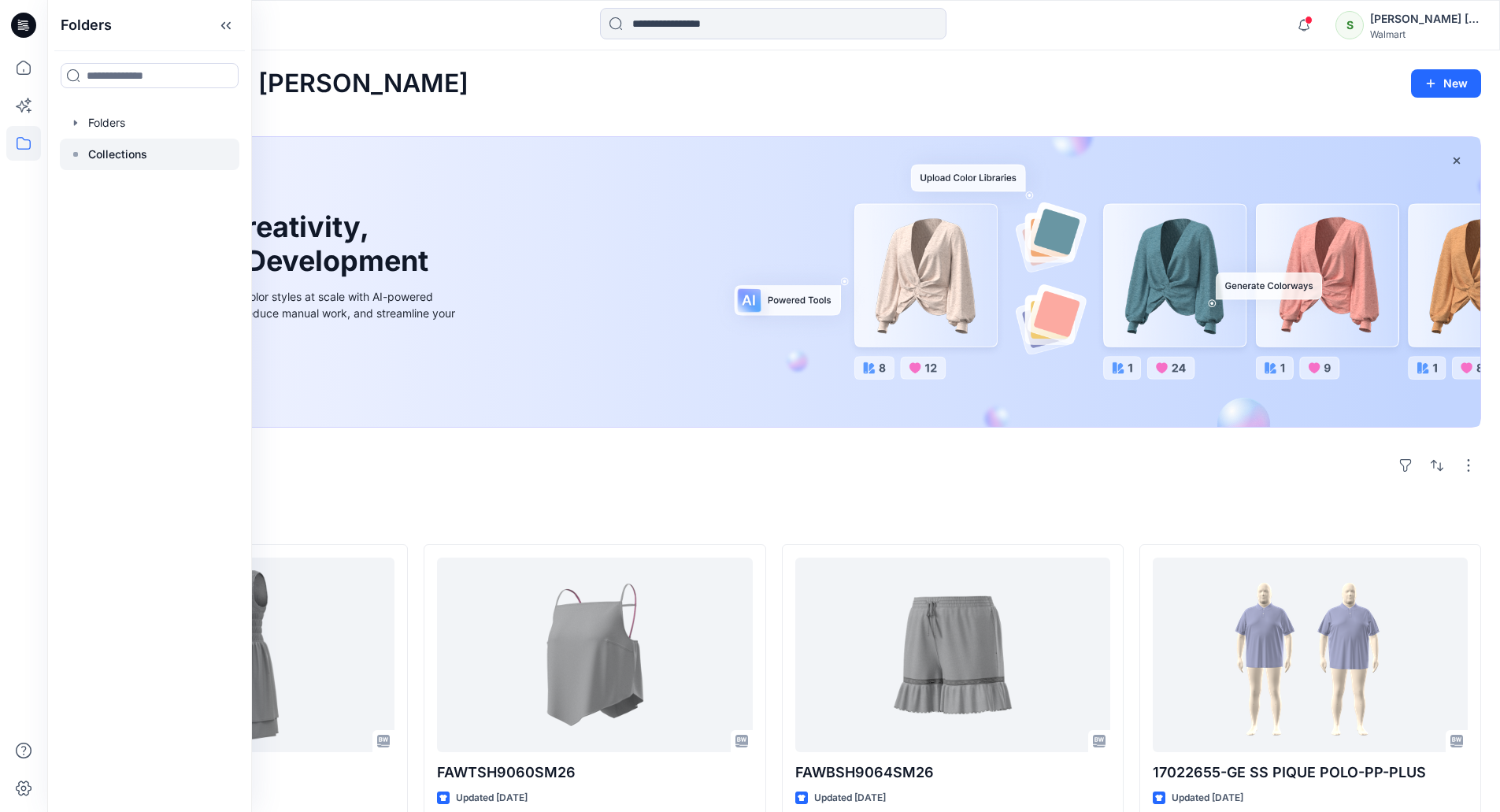
click at [144, 163] on p "Collections" at bounding box center [118, 155] width 59 height 19
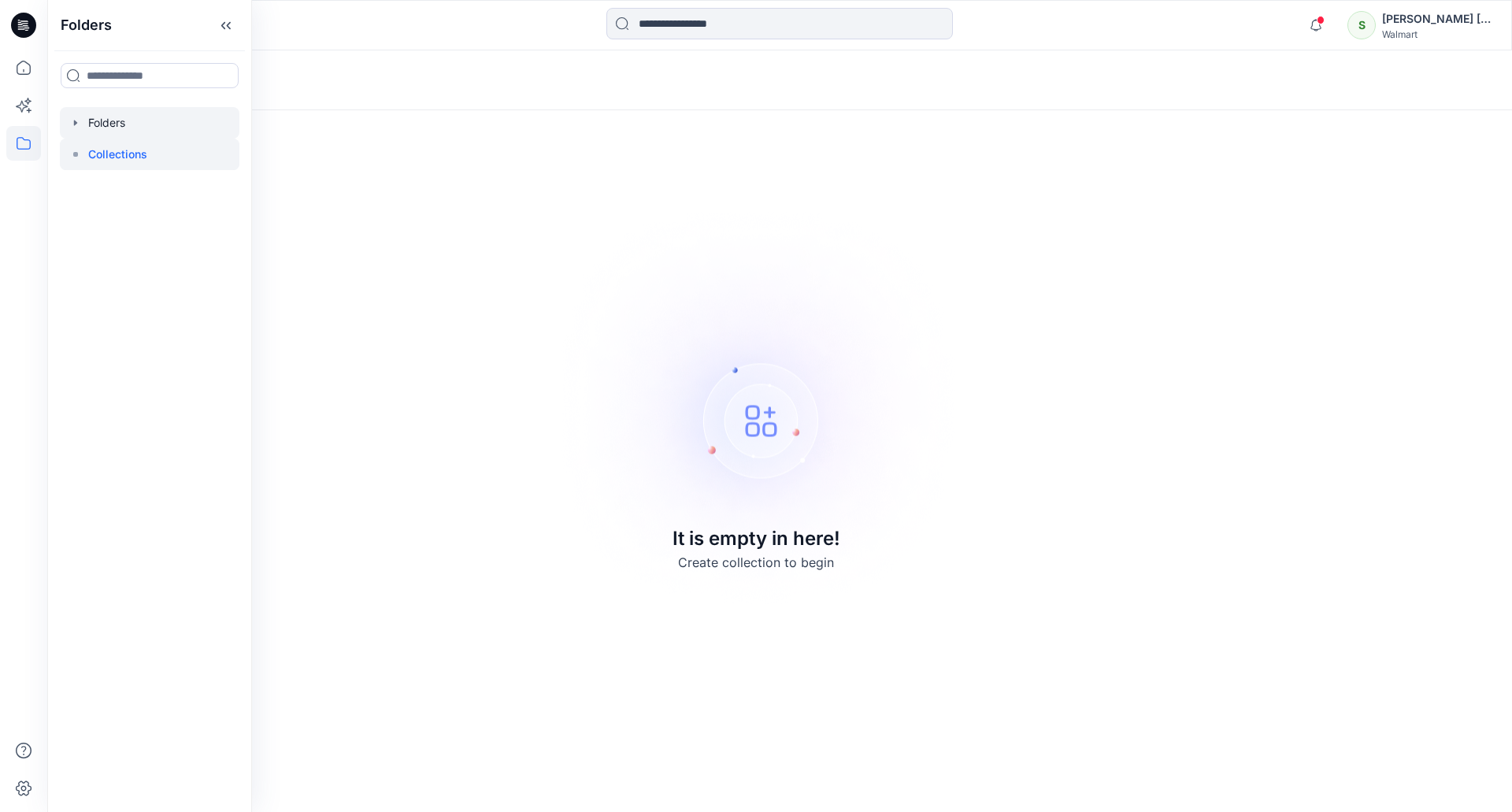
click at [133, 115] on div at bounding box center [149, 122] width 179 height 31
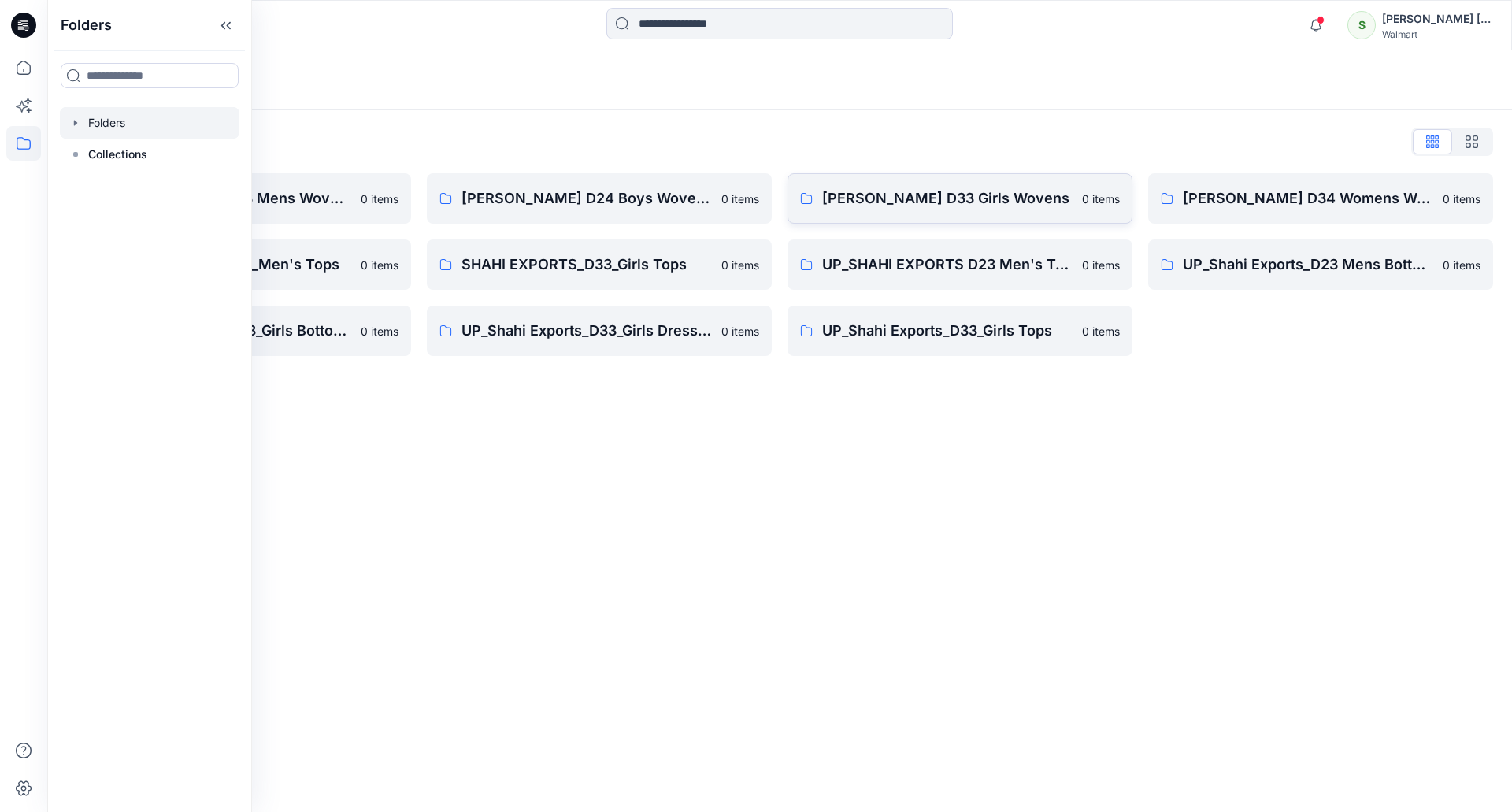
click at [952, 214] on link "[PERSON_NAME] D33 Girls Wovens 0 items" at bounding box center [960, 198] width 345 height 50
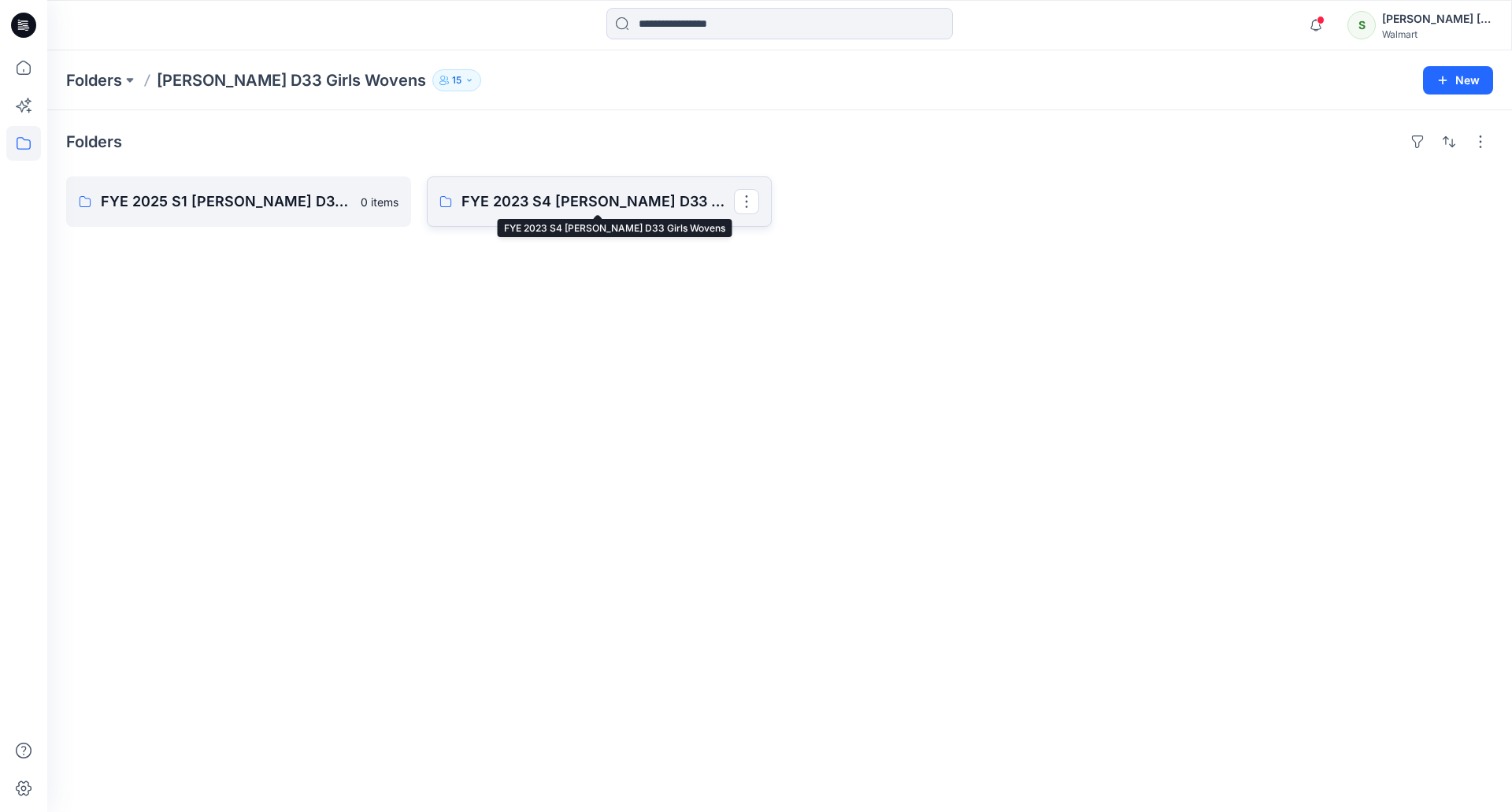
click at [585, 200] on p "FYE 2023 S4 [PERSON_NAME] D33 Girls Wovens" at bounding box center [597, 201] width 273 height 22
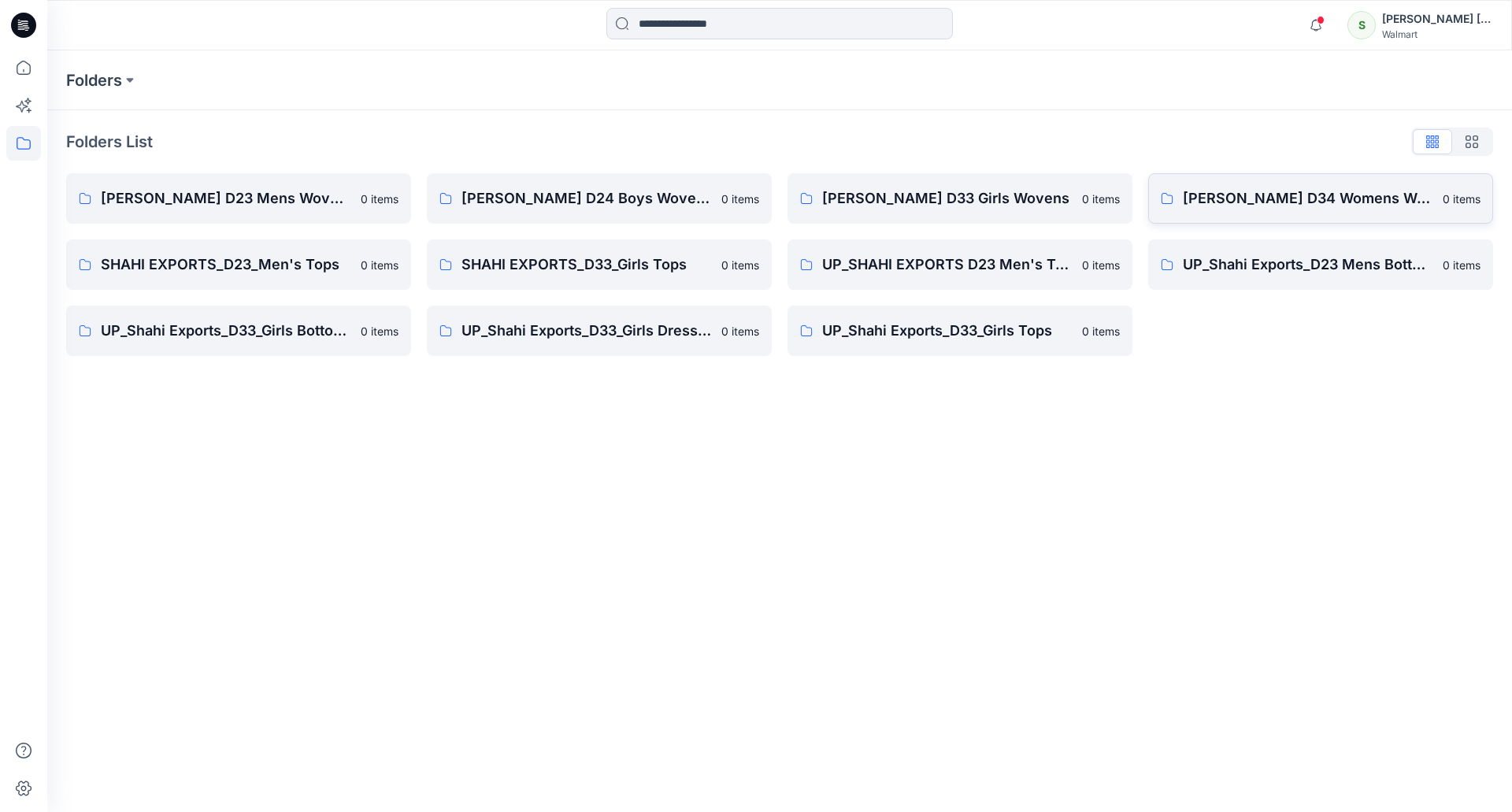
click at [1344, 206] on p "[PERSON_NAME] D34 Womens Wovens" at bounding box center [1307, 199] width 251 height 22
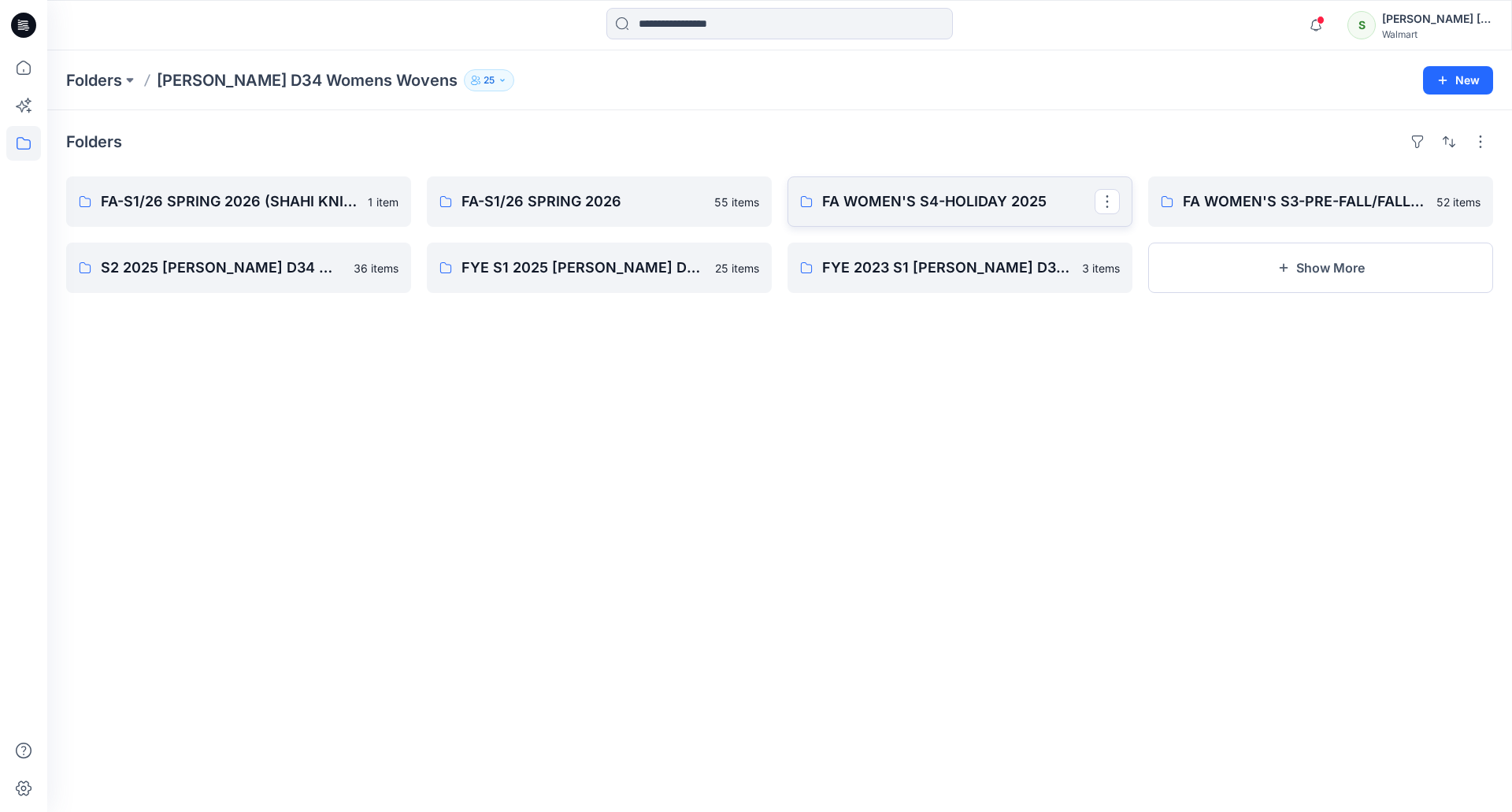
click at [940, 210] on p "FA WOMEN'S S4-HOLIDAY 2025" at bounding box center [958, 201] width 273 height 22
click at [928, 274] on p "FYE 2023 S1 [PERSON_NAME] D34 Womens Wovens" at bounding box center [958, 268] width 273 height 22
click at [236, 262] on p "S2 2025 [PERSON_NAME] D34 WOMENS" at bounding box center [237, 268] width 273 height 22
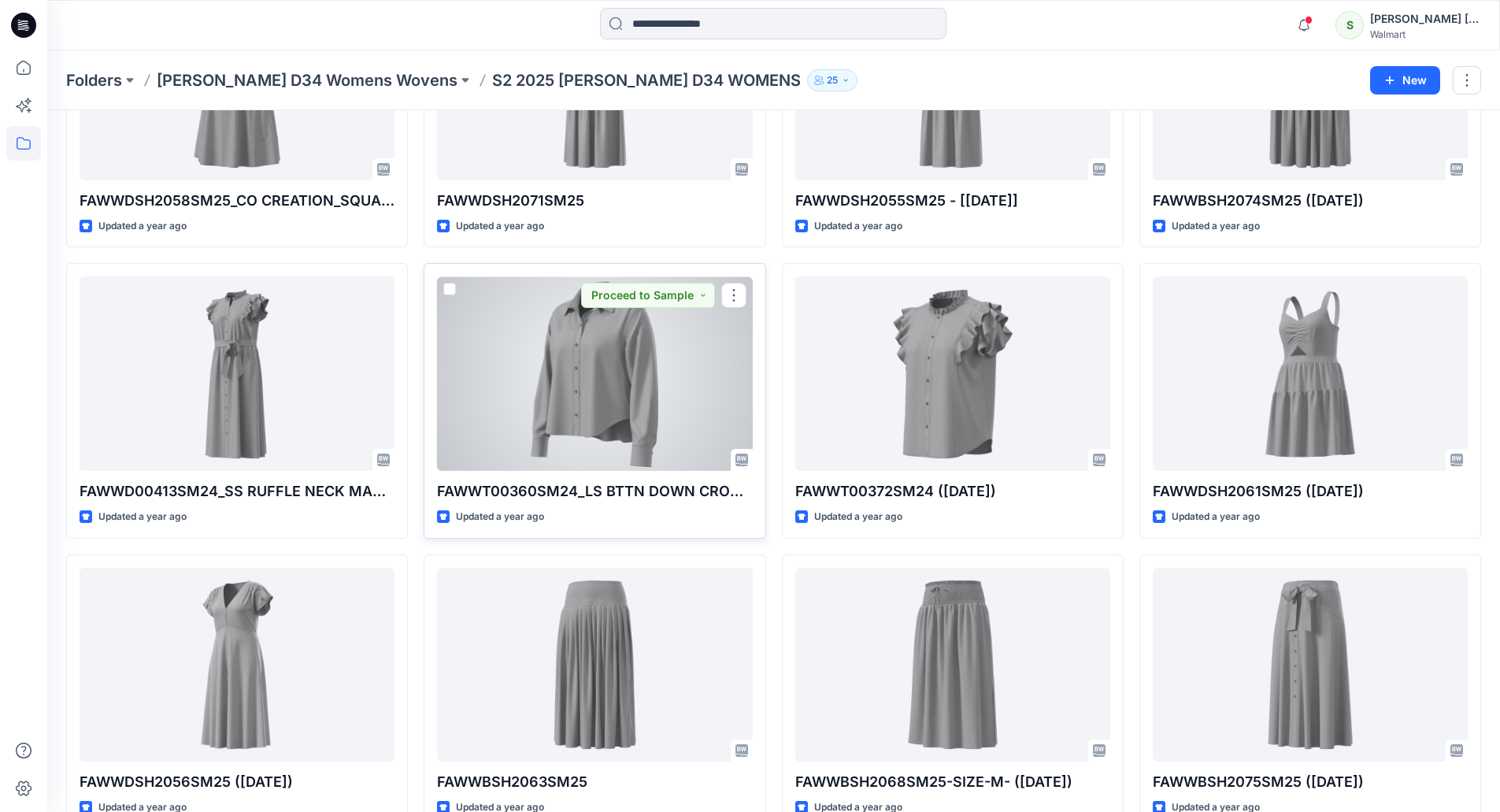
scroll to position [1984, 0]
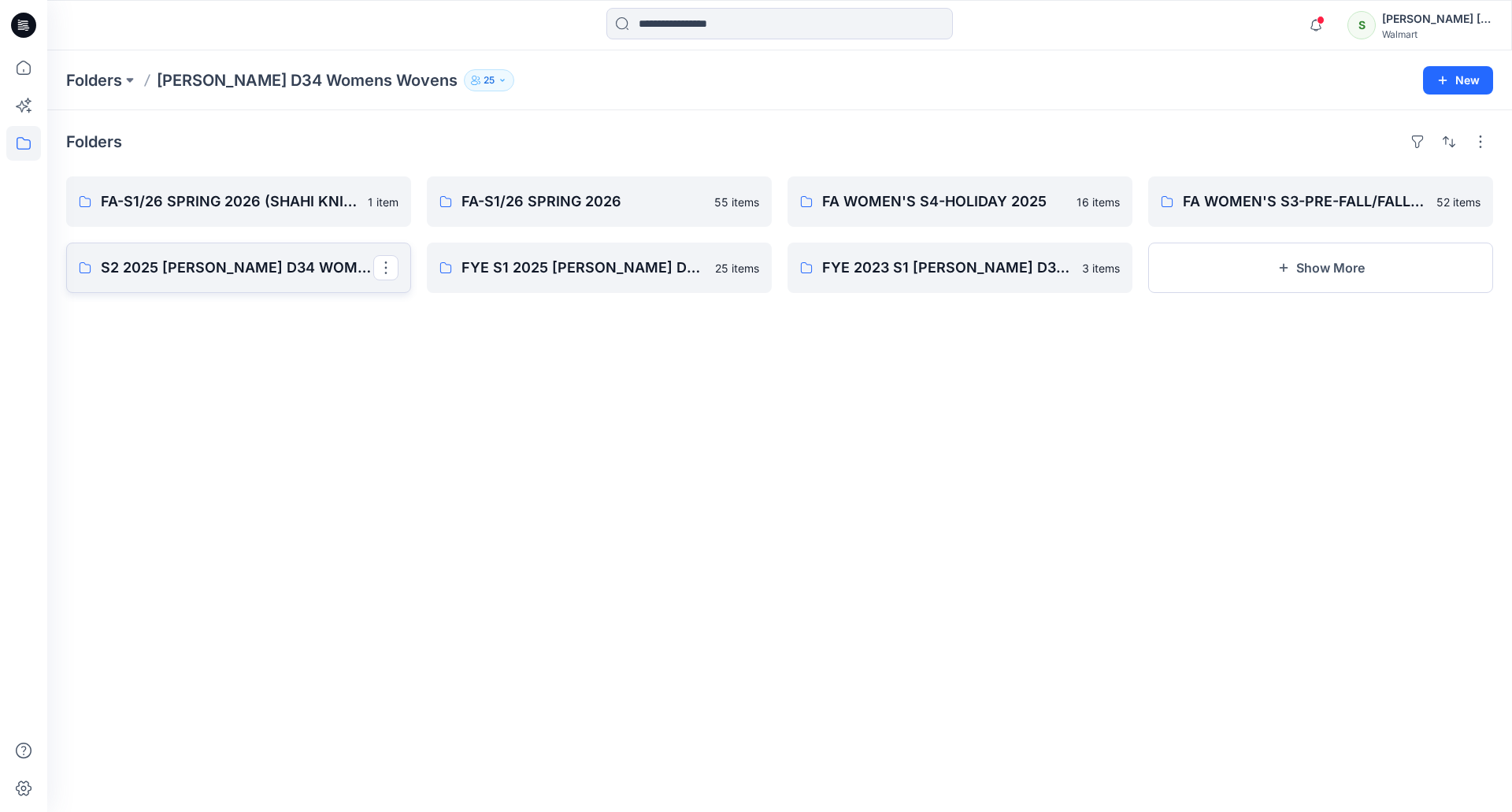
click at [233, 259] on p "S2 2025 [PERSON_NAME] D34 WOMENS" at bounding box center [237, 268] width 273 height 22
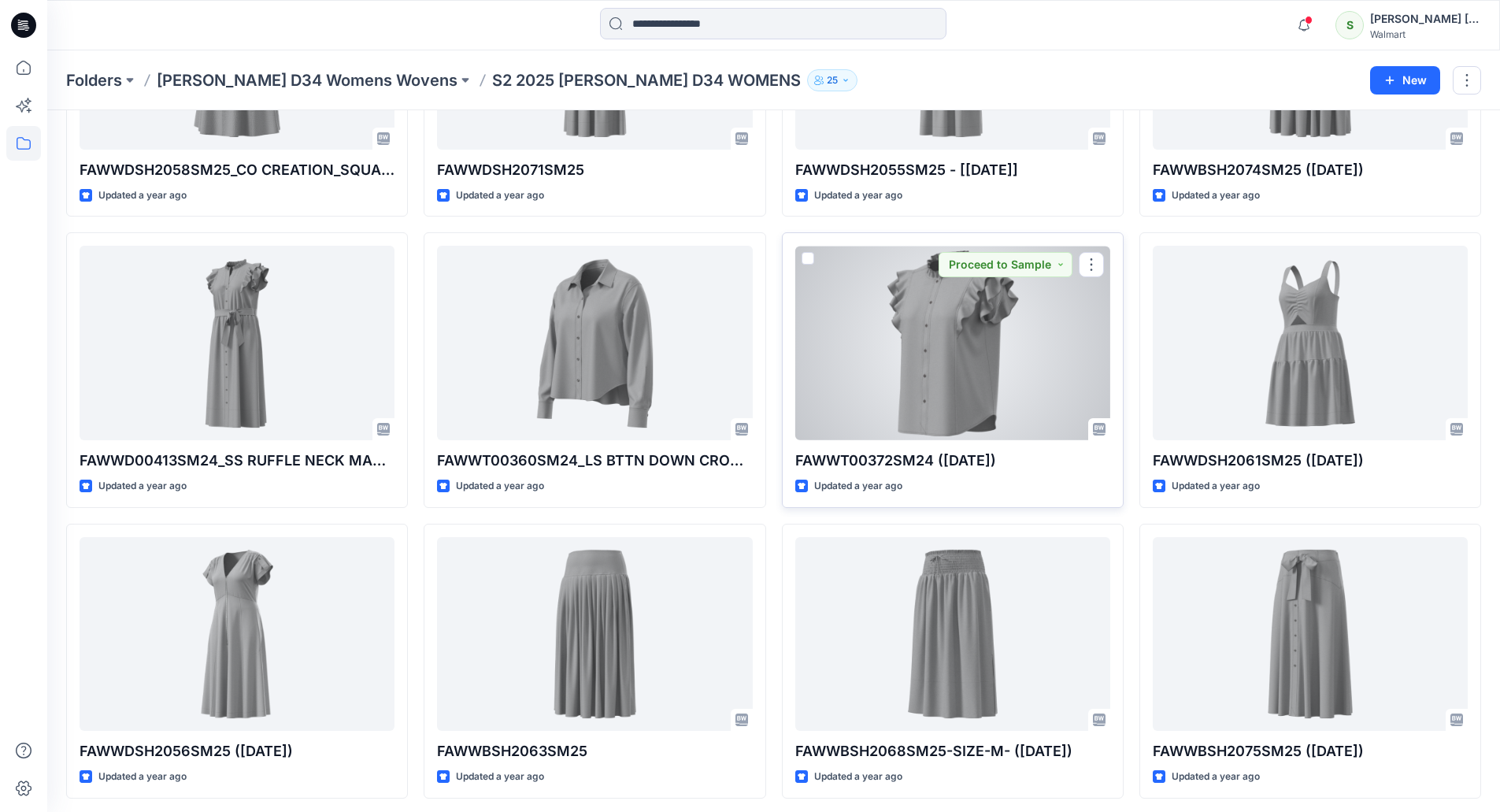
scroll to position [1984, 0]
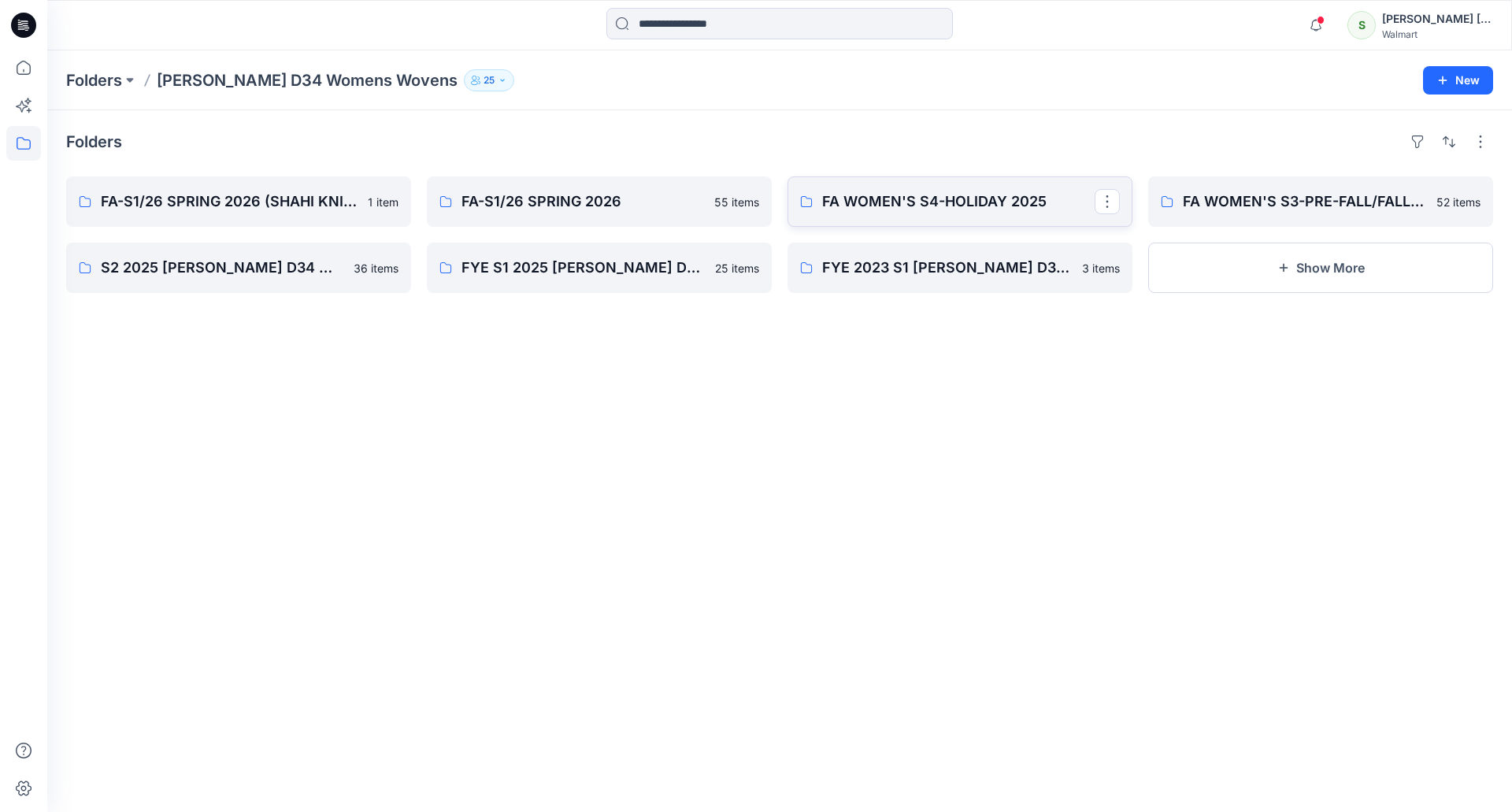
click at [964, 201] on p "FA WOMEN'S S4-HOLIDAY 2025" at bounding box center [958, 201] width 273 height 22
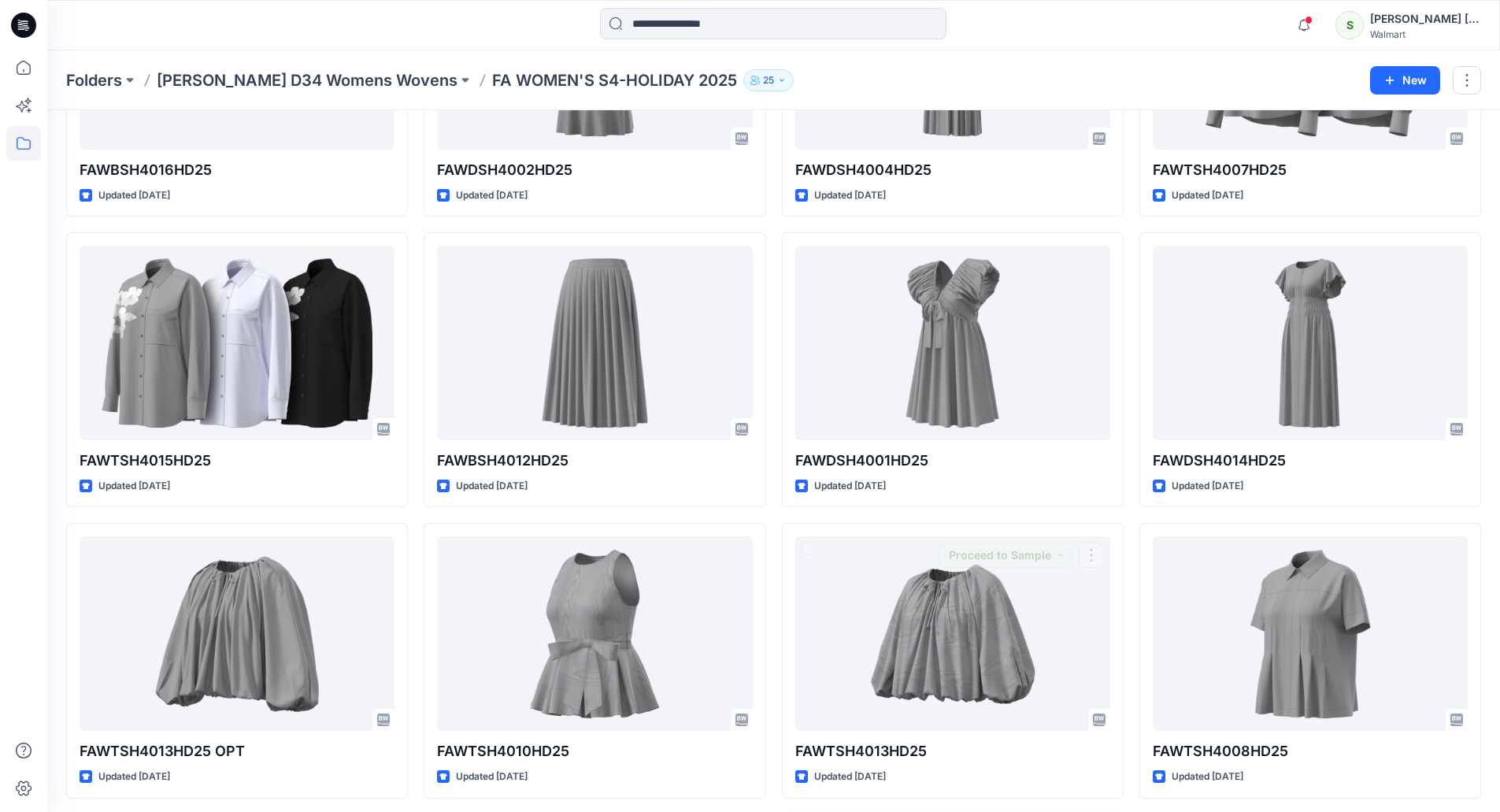
scroll to position [531, 0]
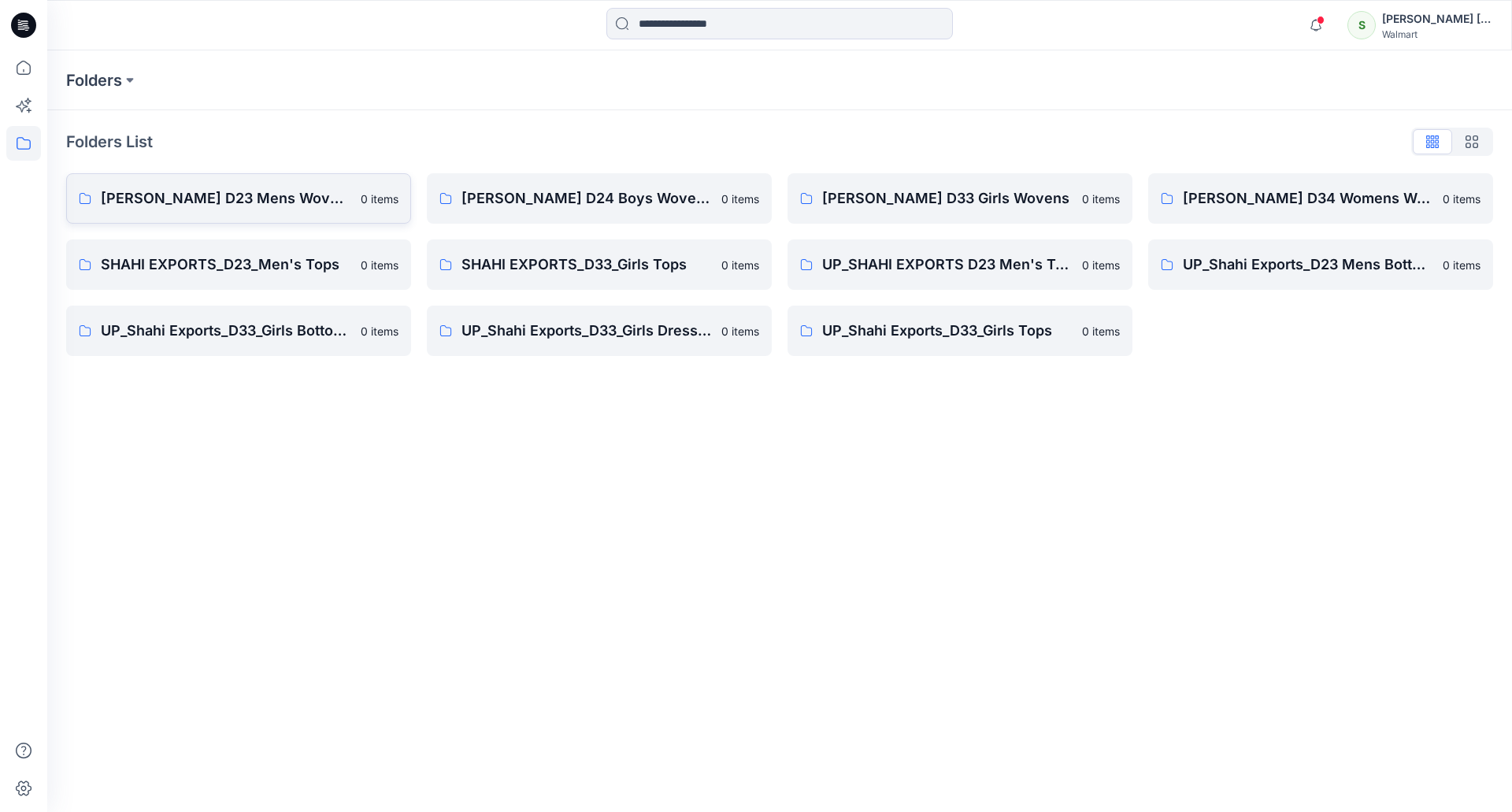
click at [290, 211] on link "[PERSON_NAME] D23 Mens Wovens 0 items" at bounding box center [239, 198] width 345 height 50
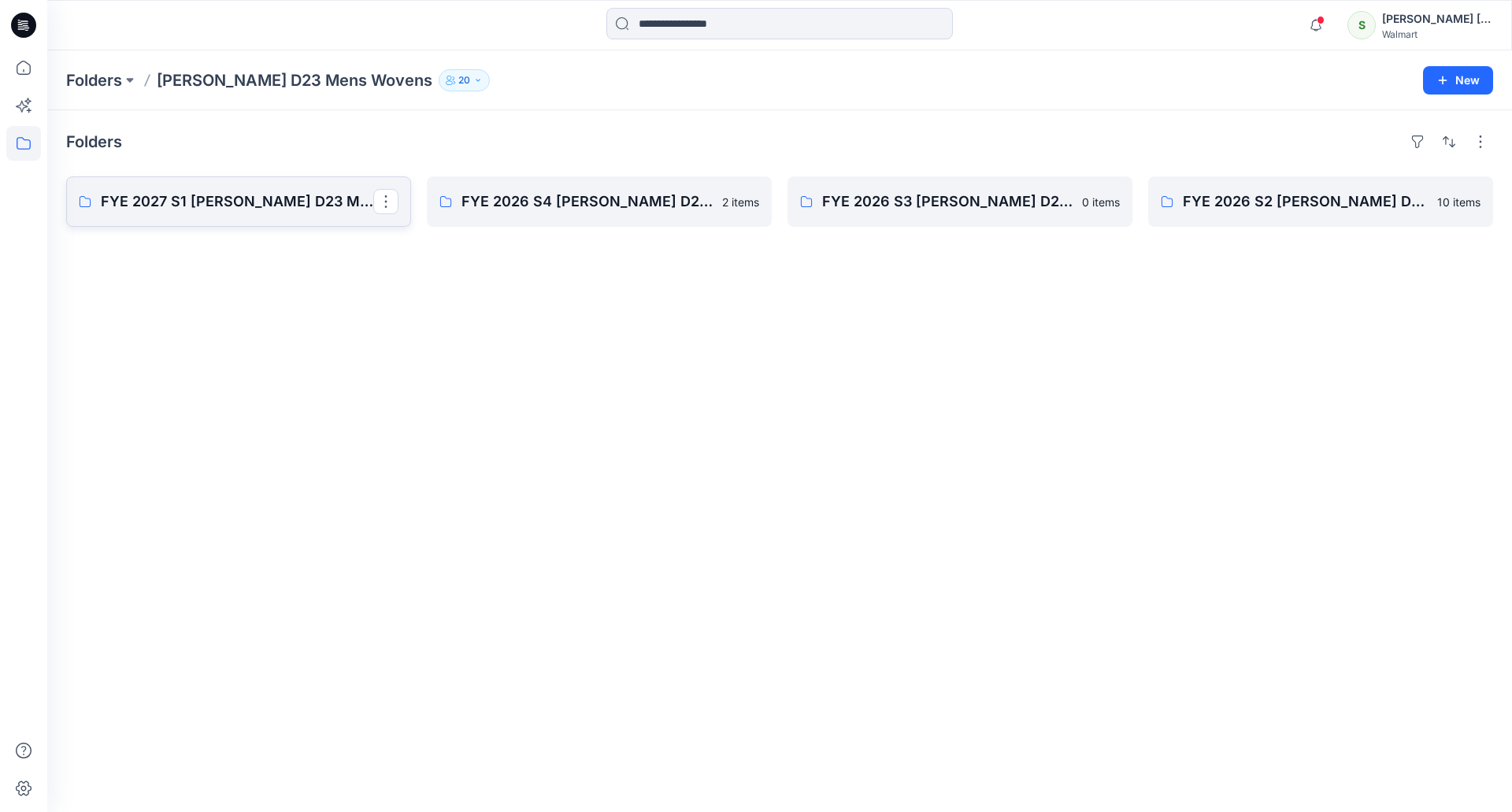
click at [287, 210] on p "FYE 2027 S1 [PERSON_NAME] D23 Mens Wovens" at bounding box center [237, 201] width 273 height 22
click at [549, 199] on p "FYE 2026 S4 [PERSON_NAME] D23 Mens Wovens" at bounding box center [597, 201] width 273 height 22
click at [918, 211] on p "FYE 2026 S3 [PERSON_NAME] D23 MENS WOVENS" at bounding box center [958, 201] width 273 height 22
click at [1357, 192] on p "FYE 2026 S2 [PERSON_NAME] D23 MENS WOVENS" at bounding box center [1318, 201] width 273 height 22
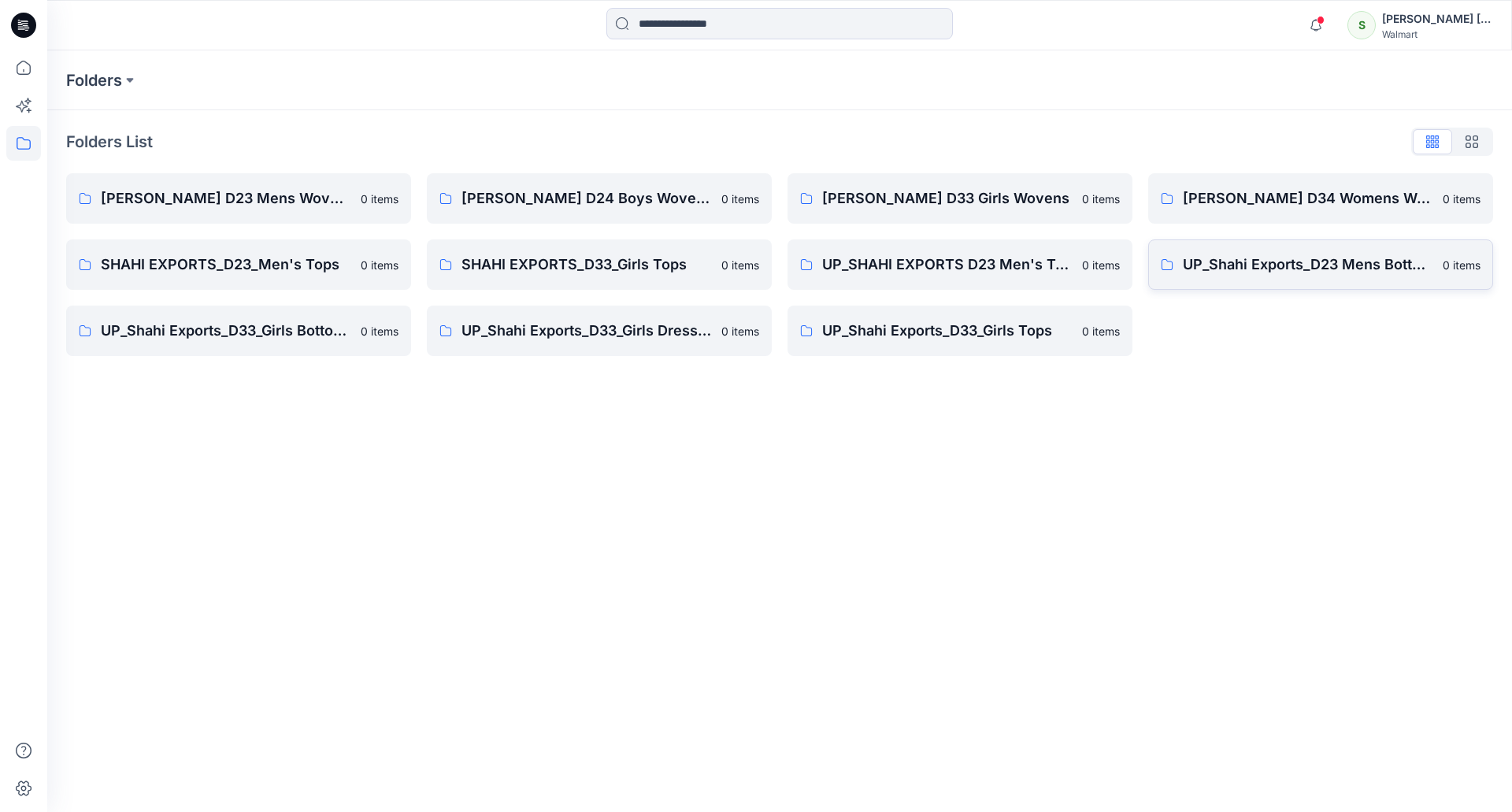
click at [1340, 275] on link "UP_Shahi Exports_D23 Mens Bottoms 0 items" at bounding box center [1321, 264] width 345 height 50
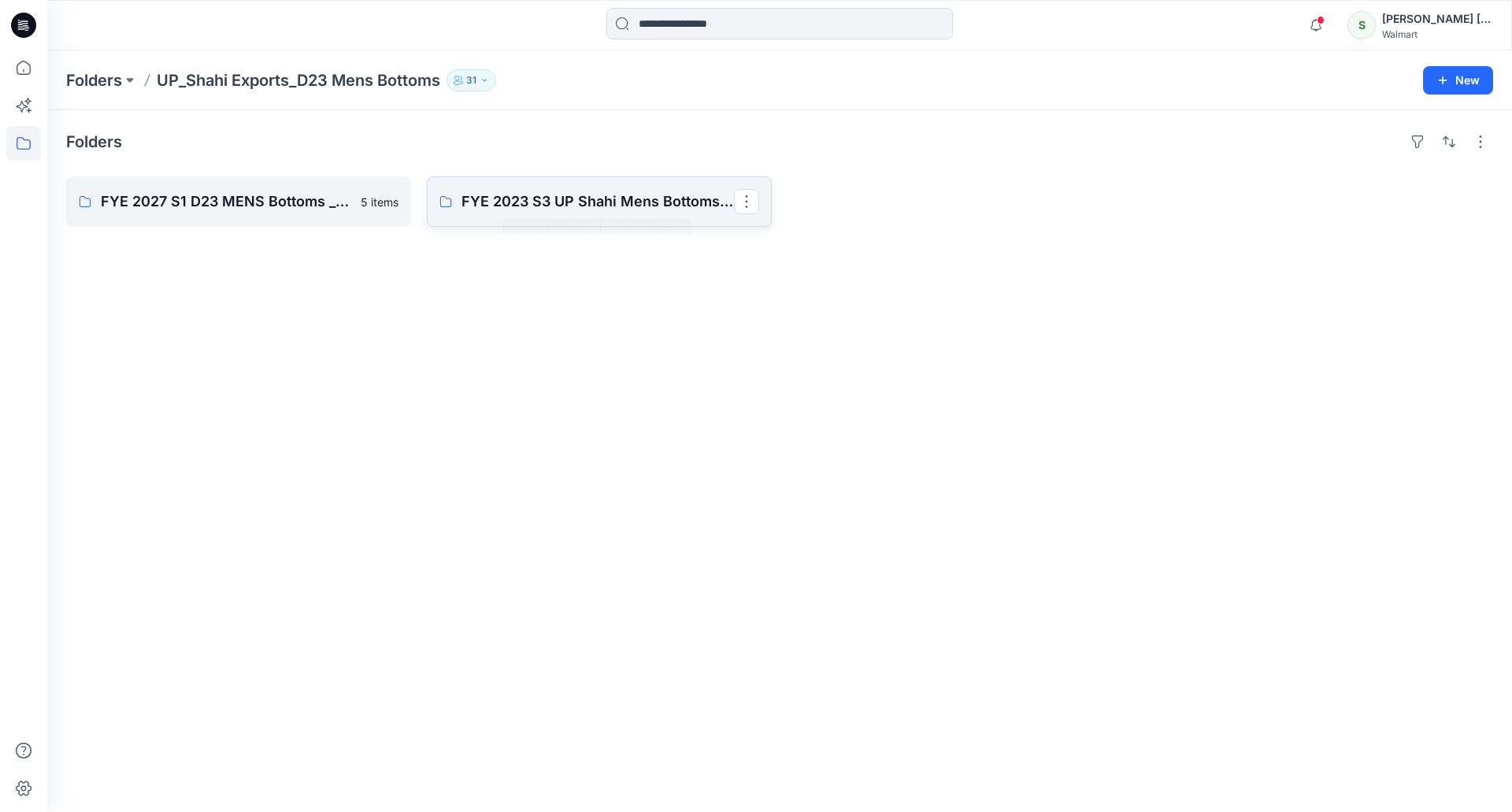
click at [515, 202] on p "FYE 2023 S3 UP Shahi Mens Bottoms Board" at bounding box center [597, 201] width 273 height 22
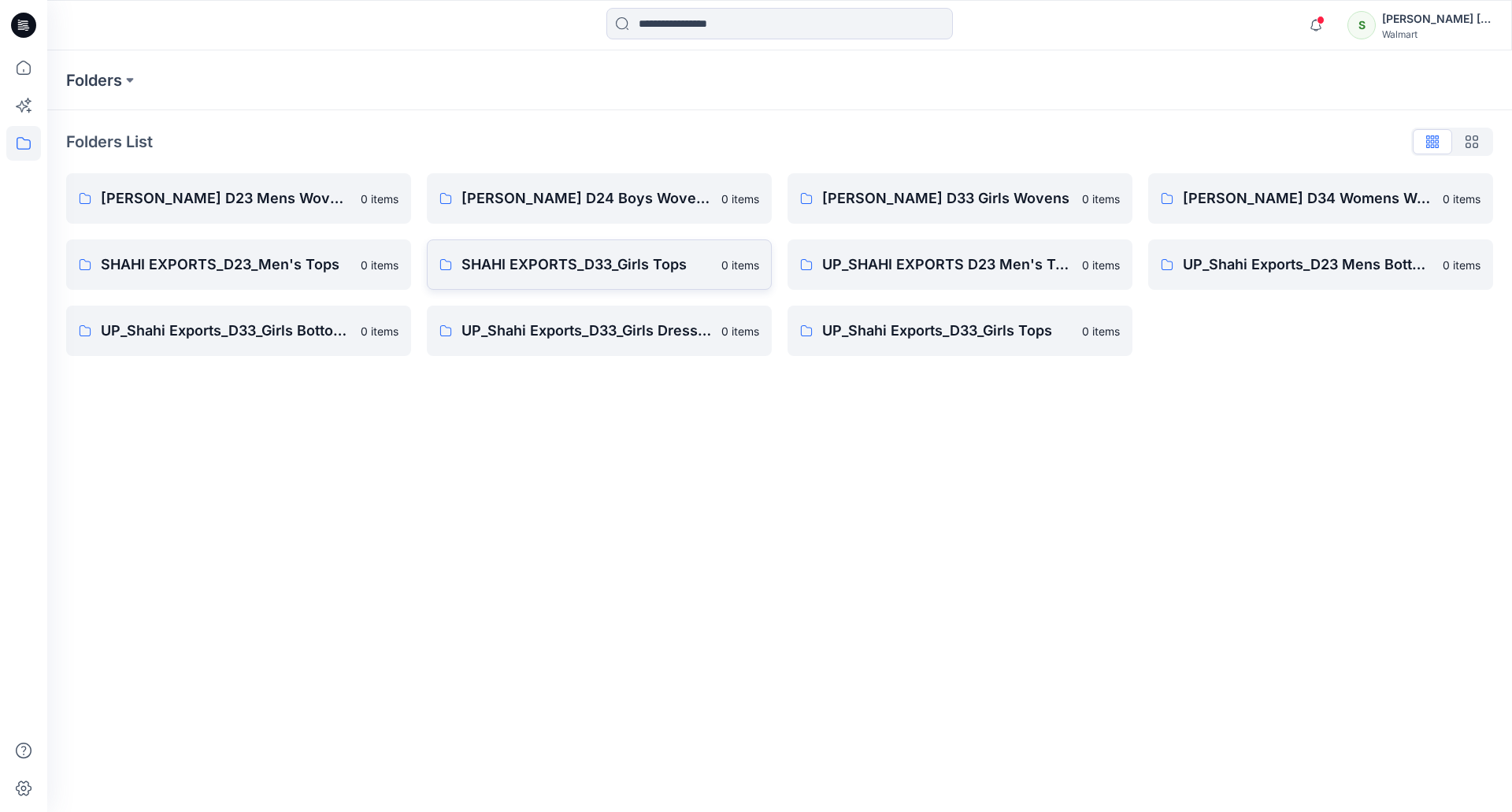
click at [562, 266] on p "SHAHI EXPORTS_D33_Girls Tops" at bounding box center [586, 265] width 251 height 22
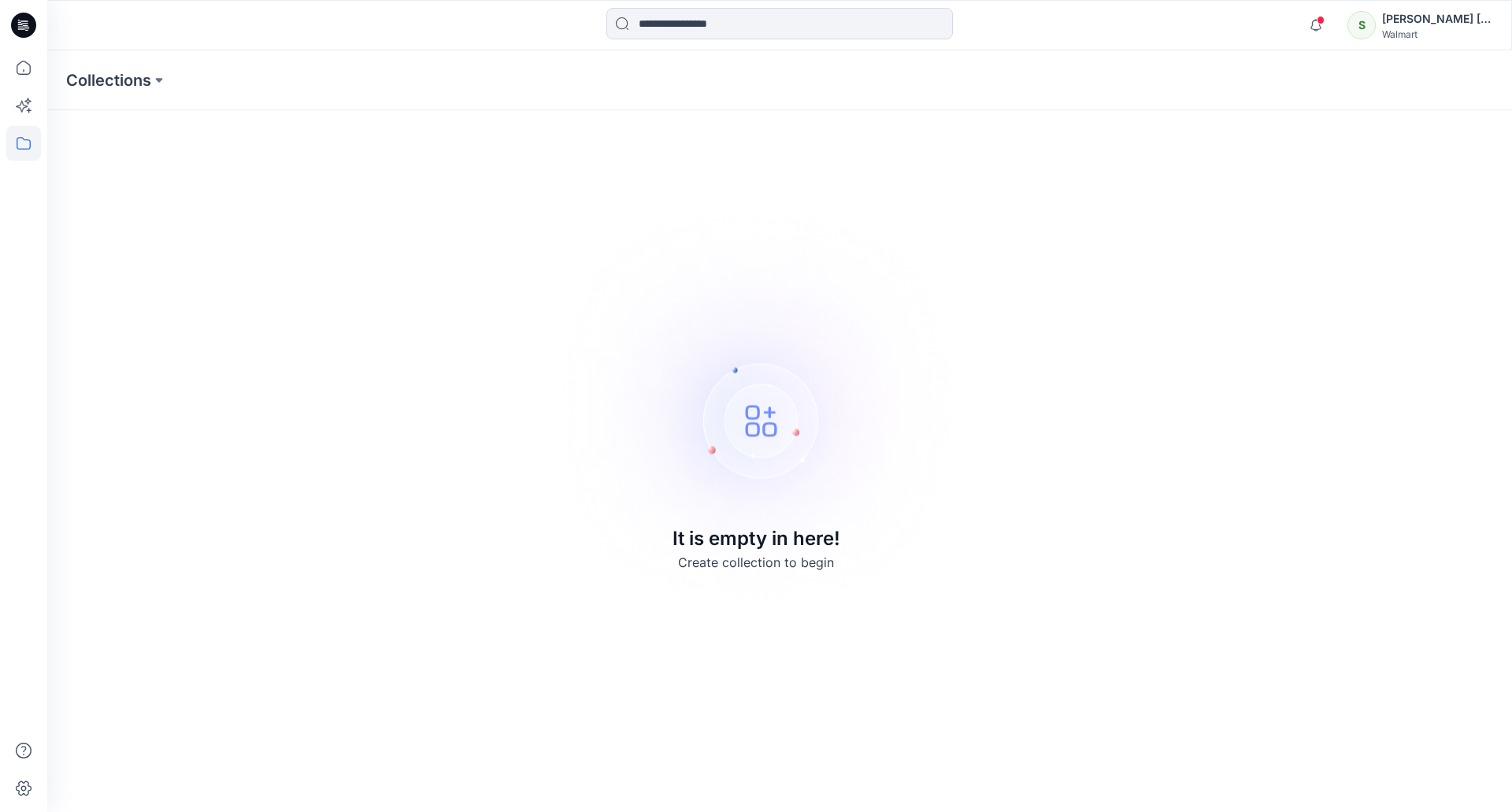
click at [26, 27] on icon at bounding box center [24, 25] width 25 height 25
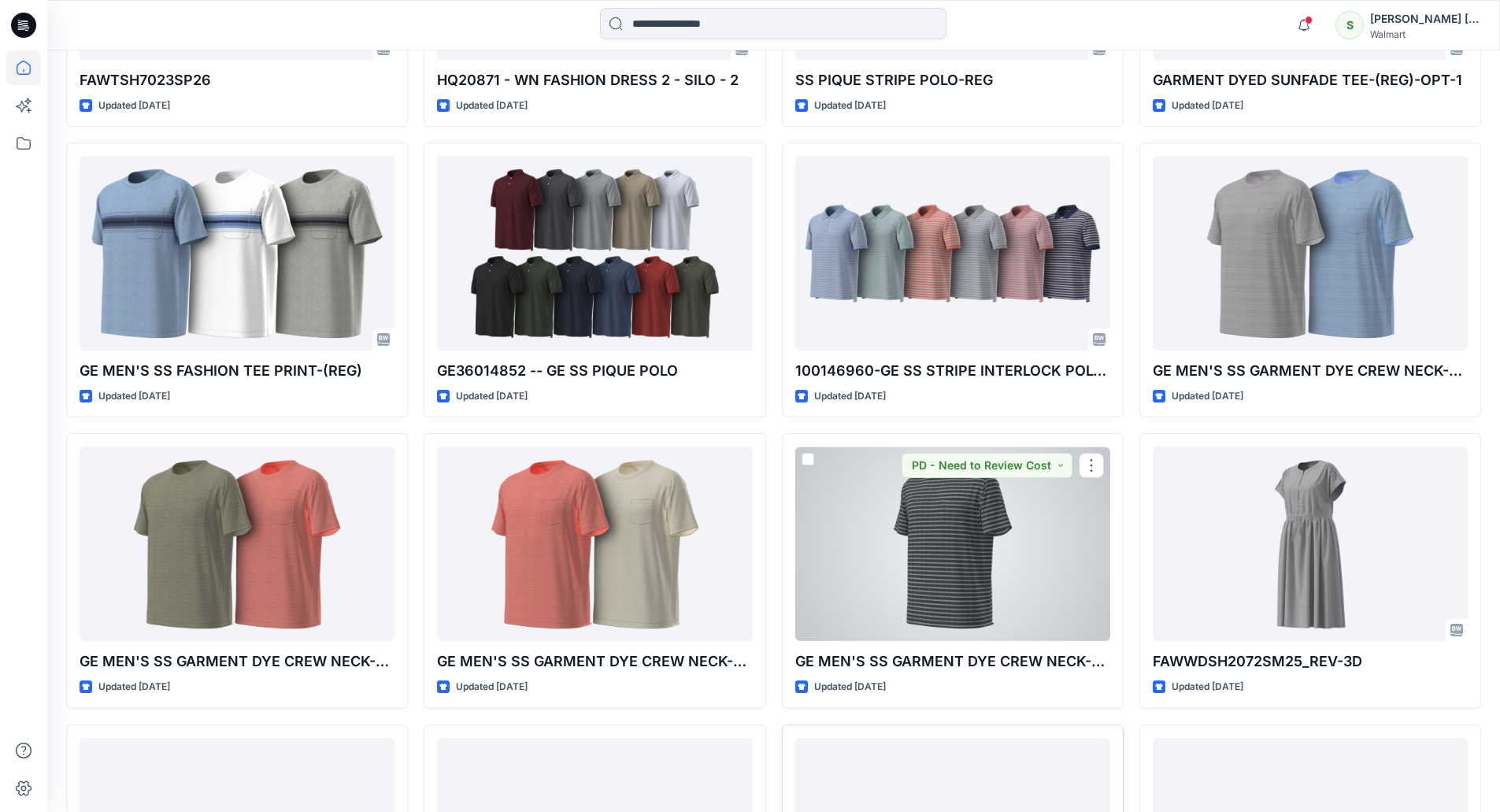
scroll to position [3989, 0]
